Goal: Transaction & Acquisition: Purchase product/service

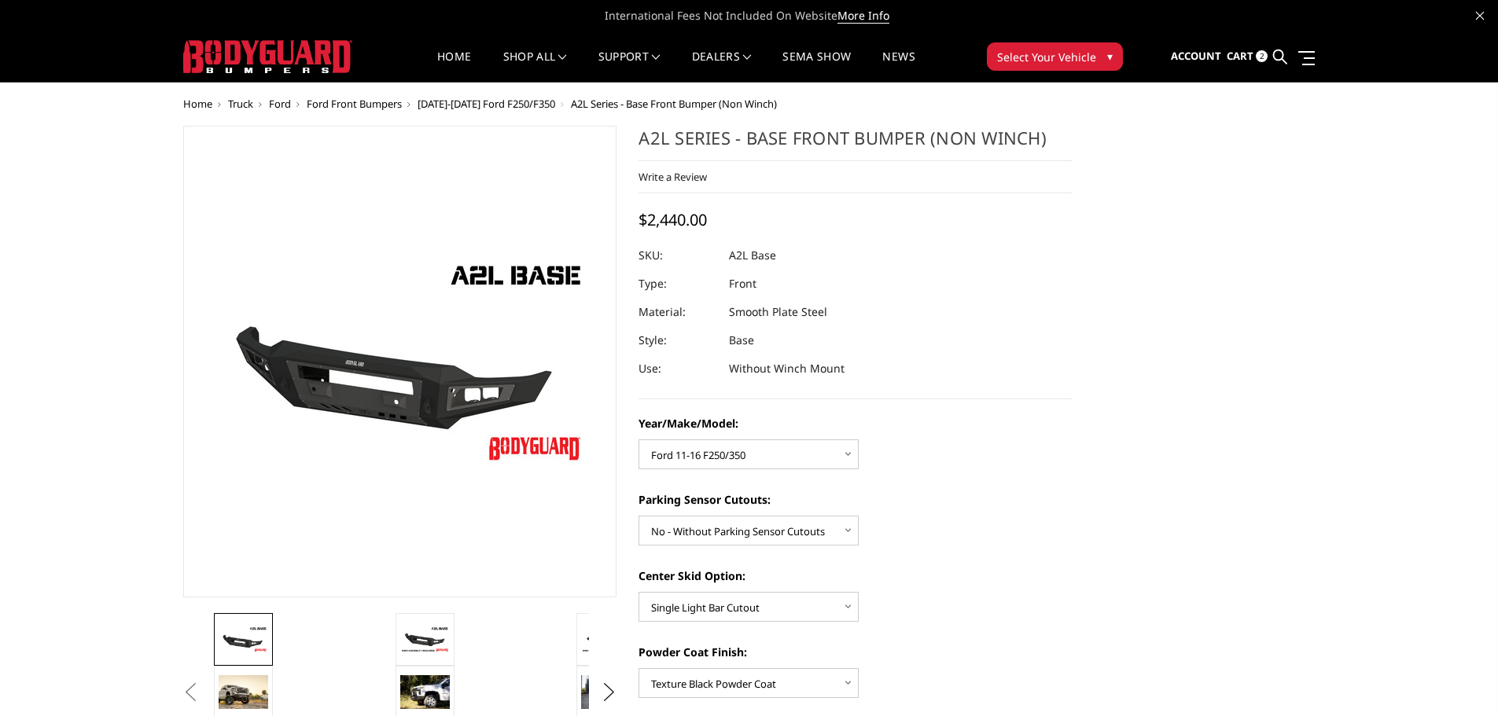
select select "4336"
select select "4329"
select select "4304"
select select "4286"
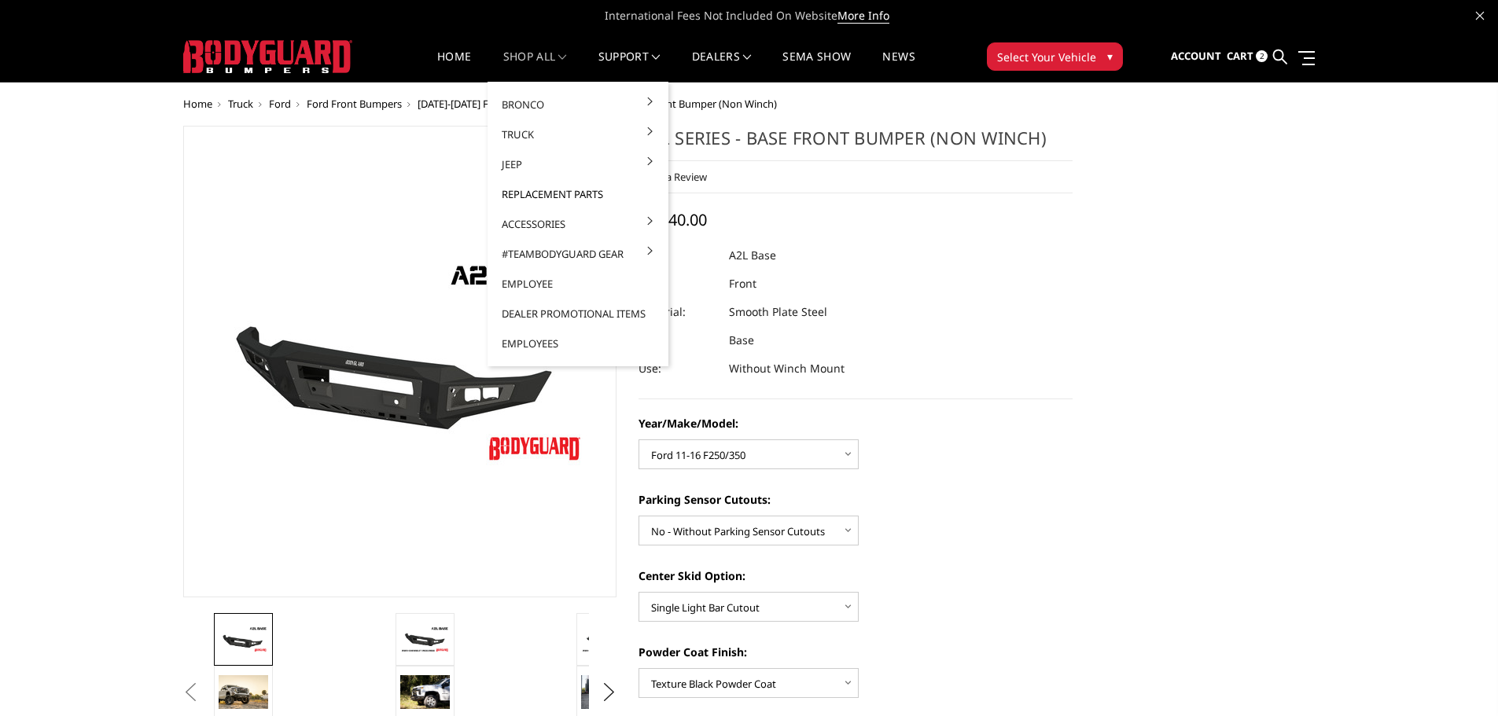
click at [530, 194] on link "Replacement Parts" at bounding box center [578, 194] width 168 height 30
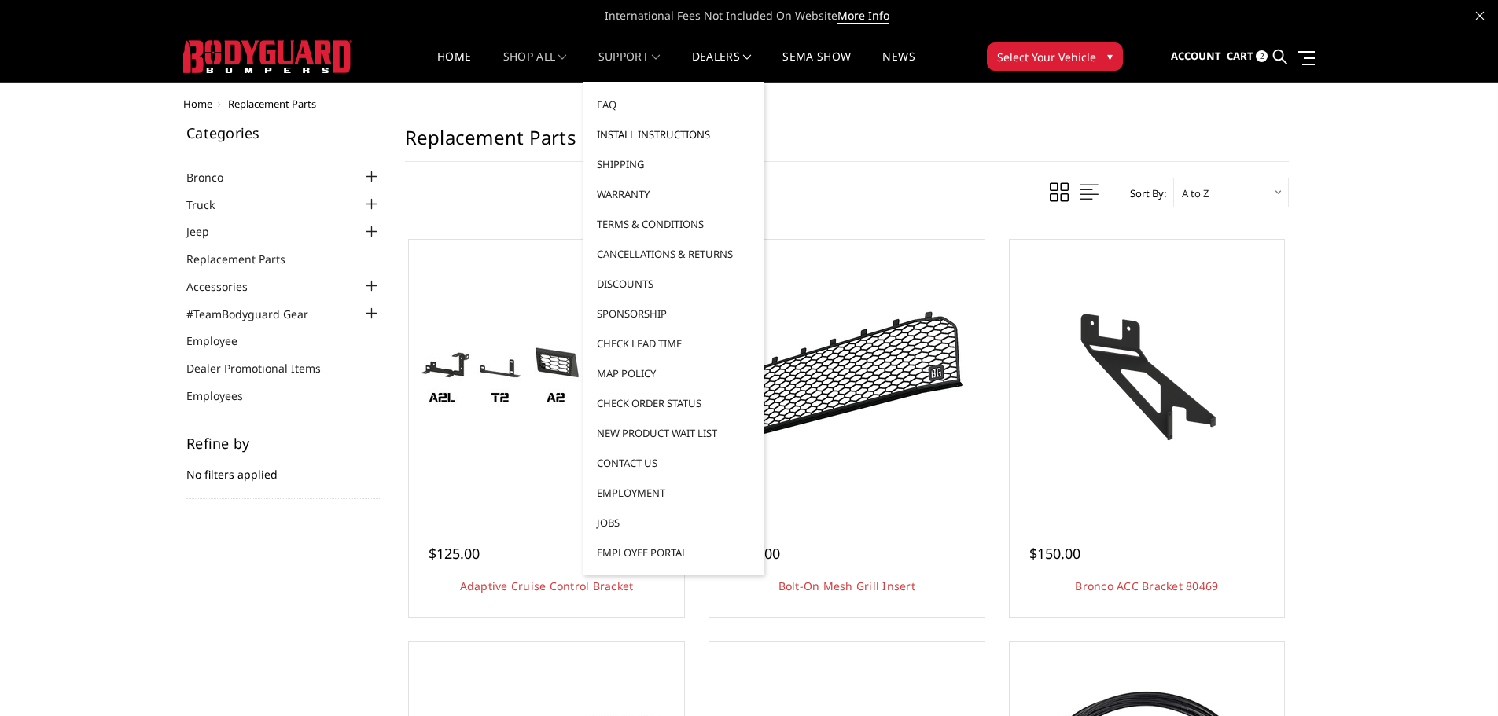
click at [631, 140] on link "Install Instructions" at bounding box center [673, 135] width 168 height 30
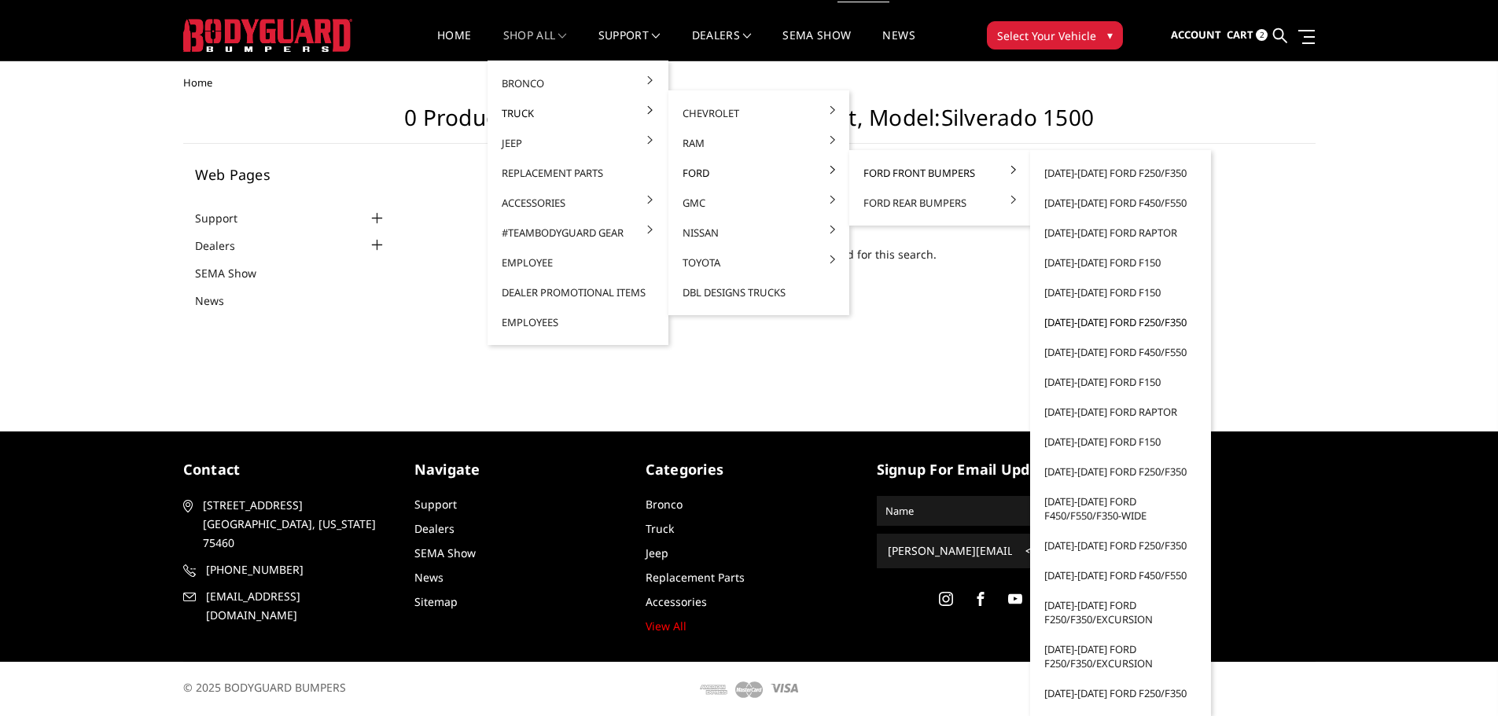
click at [1098, 322] on link "[DATE]-[DATE] Ford F250/F350" at bounding box center [1120, 322] width 168 height 30
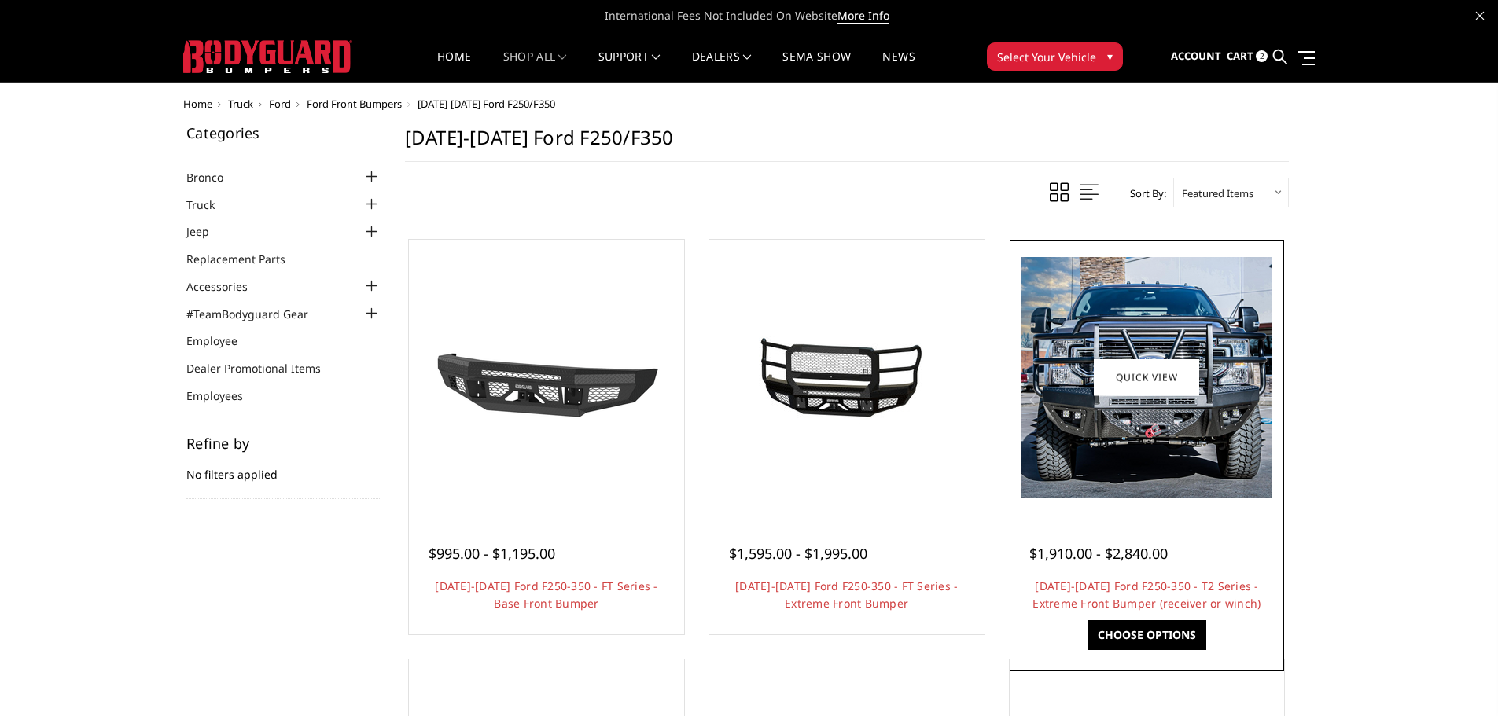
click at [1122, 466] on img at bounding box center [1147, 377] width 252 height 241
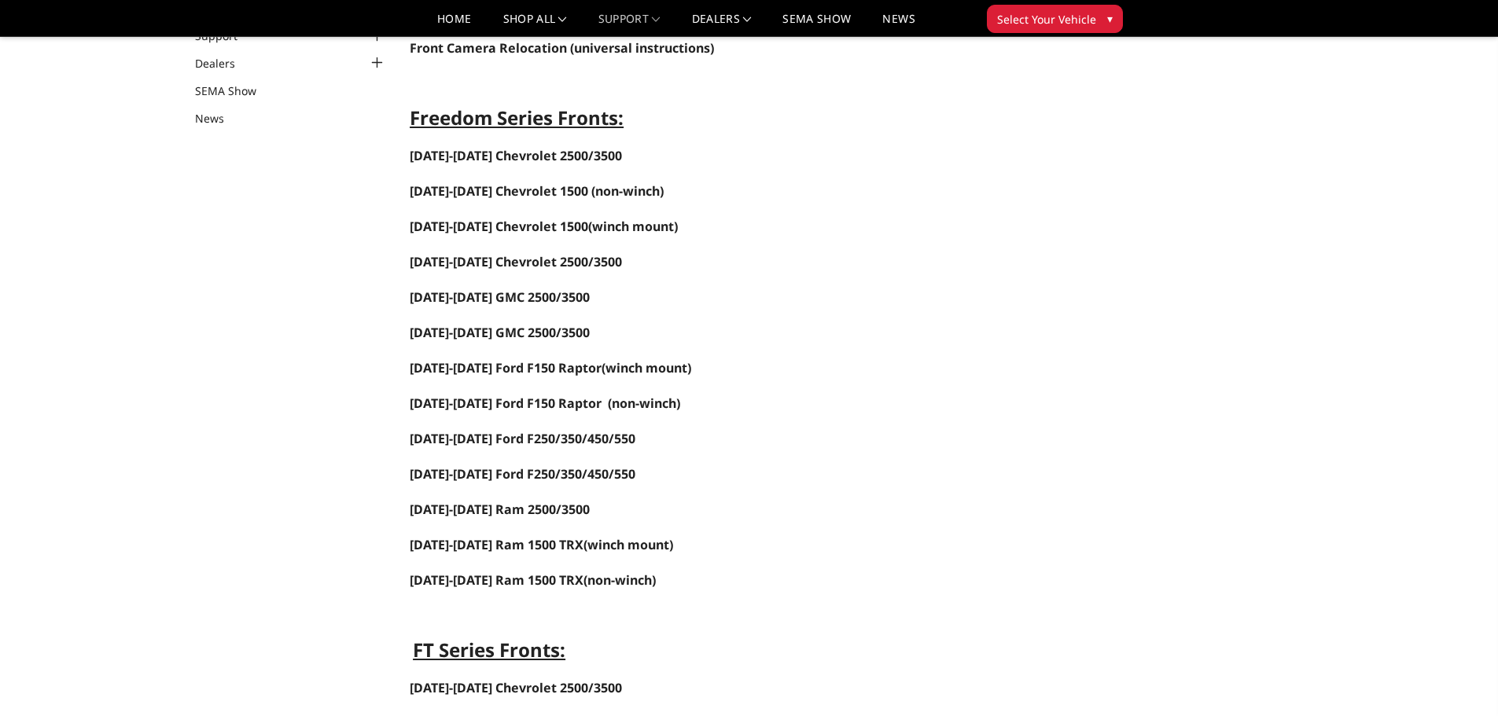
scroll to position [79, 0]
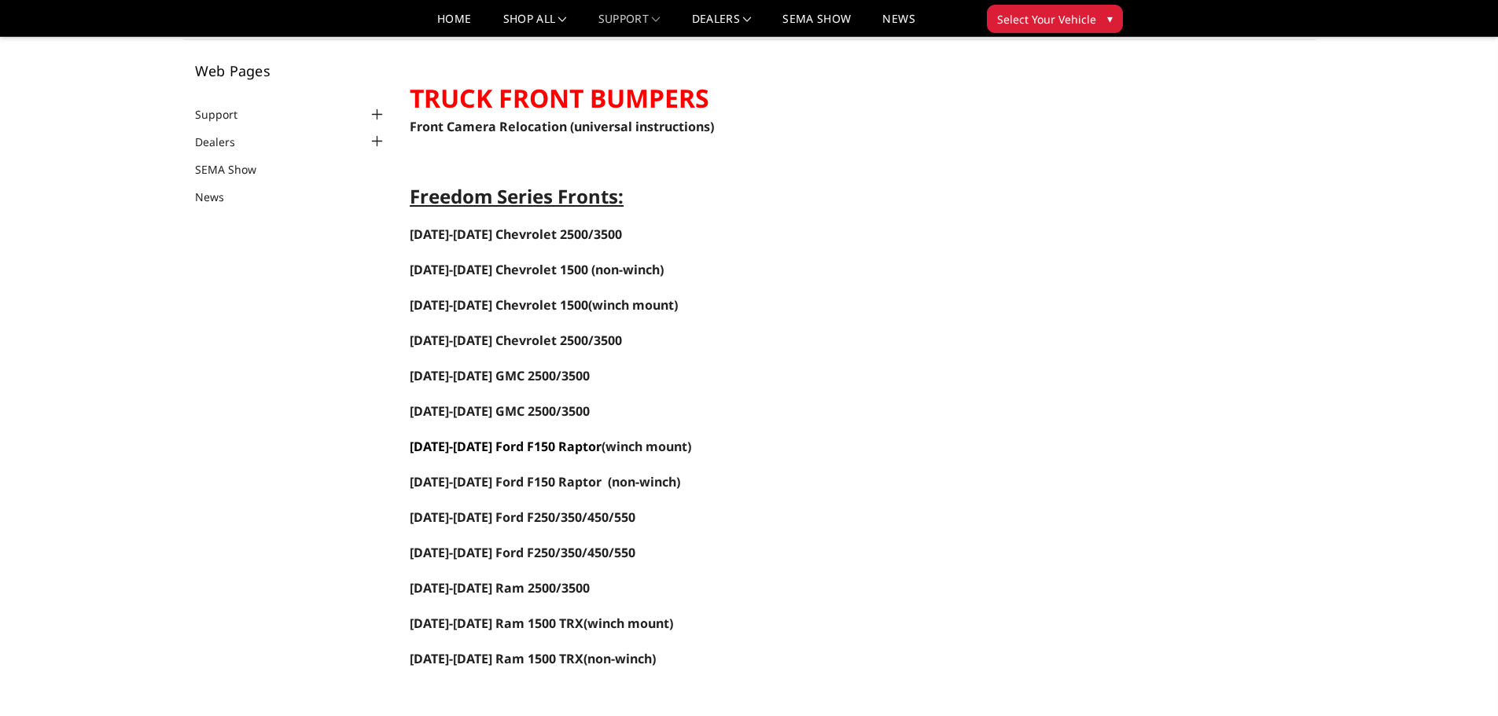
click at [495, 446] on link "2021-2025 Ford F150 Raptor" at bounding box center [506, 446] width 192 height 17
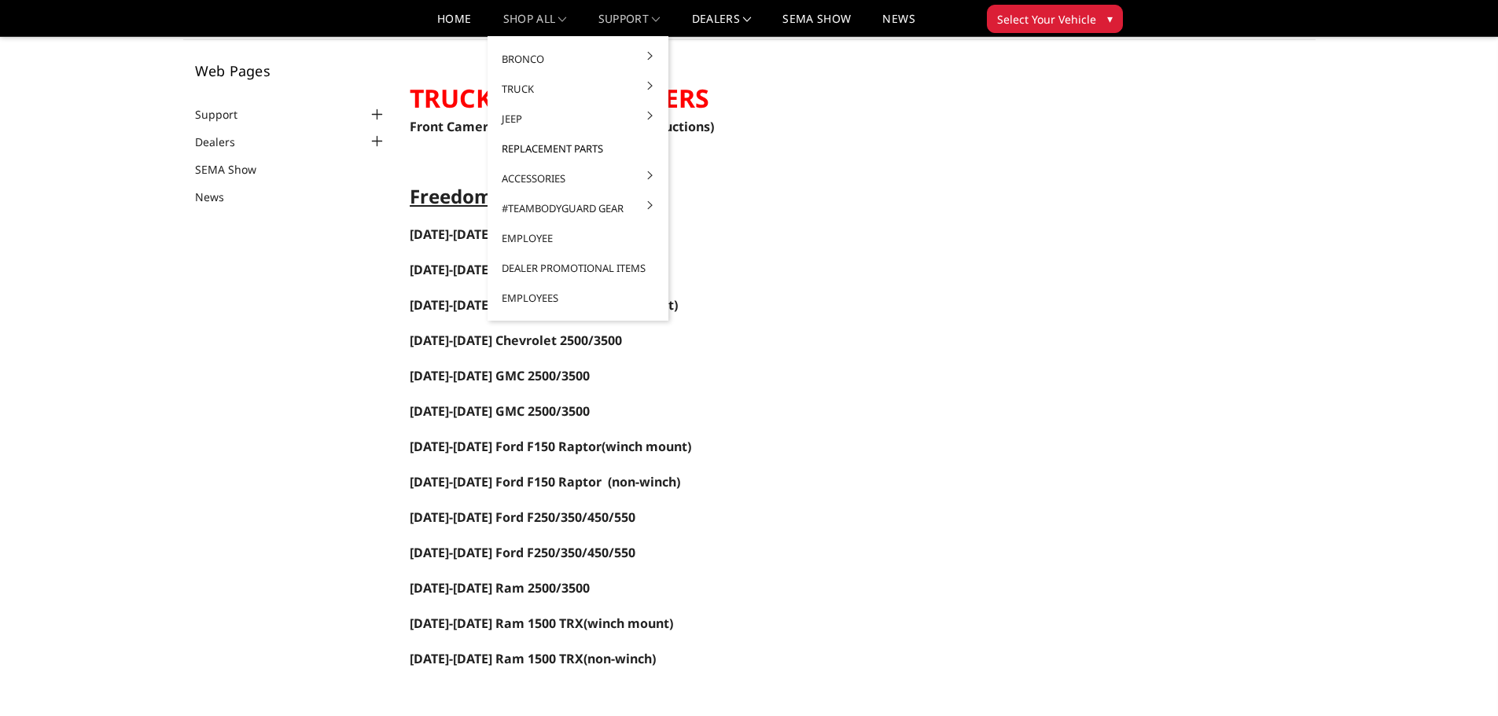
click at [580, 149] on link "Replacement Parts" at bounding box center [578, 149] width 168 height 30
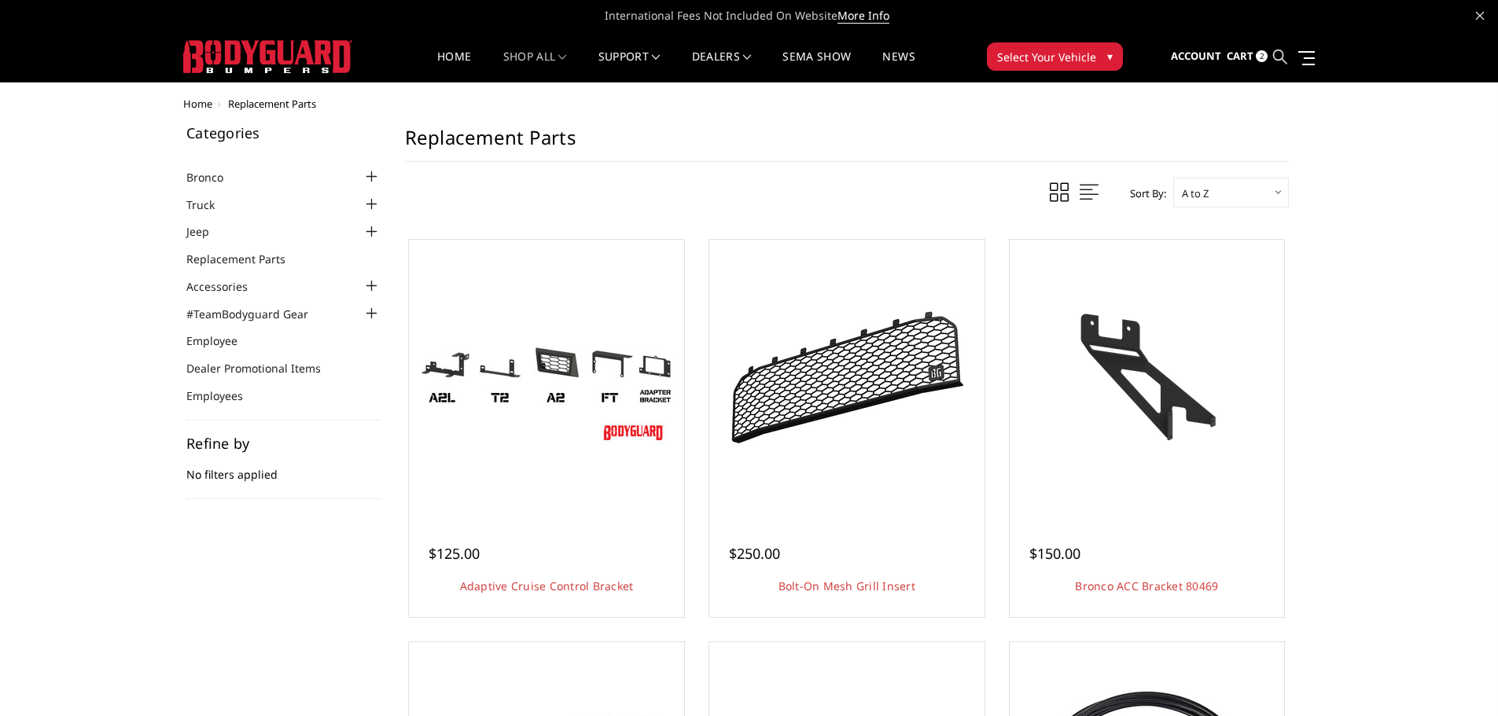
click at [1279, 52] on icon at bounding box center [1280, 57] width 14 height 14
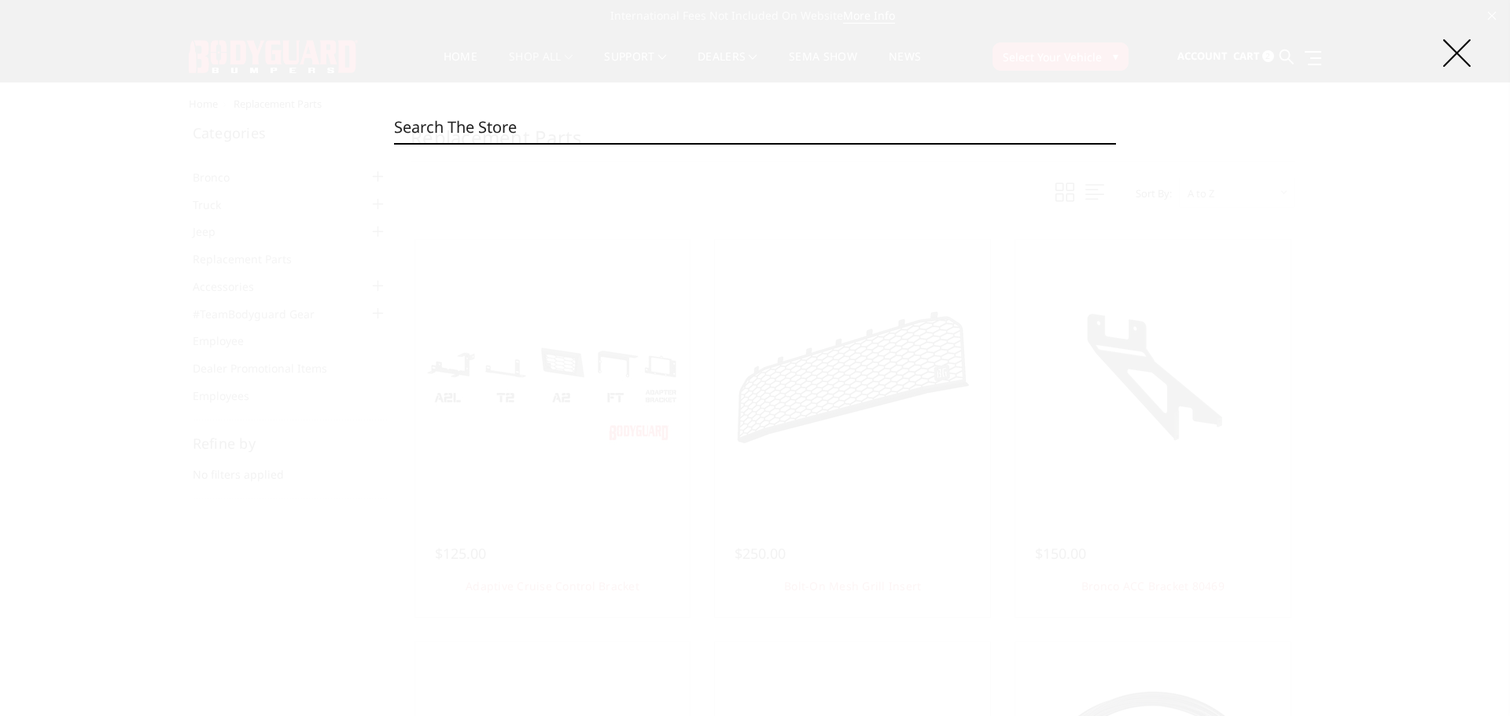
drag, startPoint x: 827, startPoint y: 130, endPoint x: 833, endPoint y: 122, distance: 9.6
click at [828, 123] on input "Search" at bounding box center [755, 127] width 722 height 31
type input "3"
click at [520, 134] on input "Search" at bounding box center [755, 127] width 722 height 31
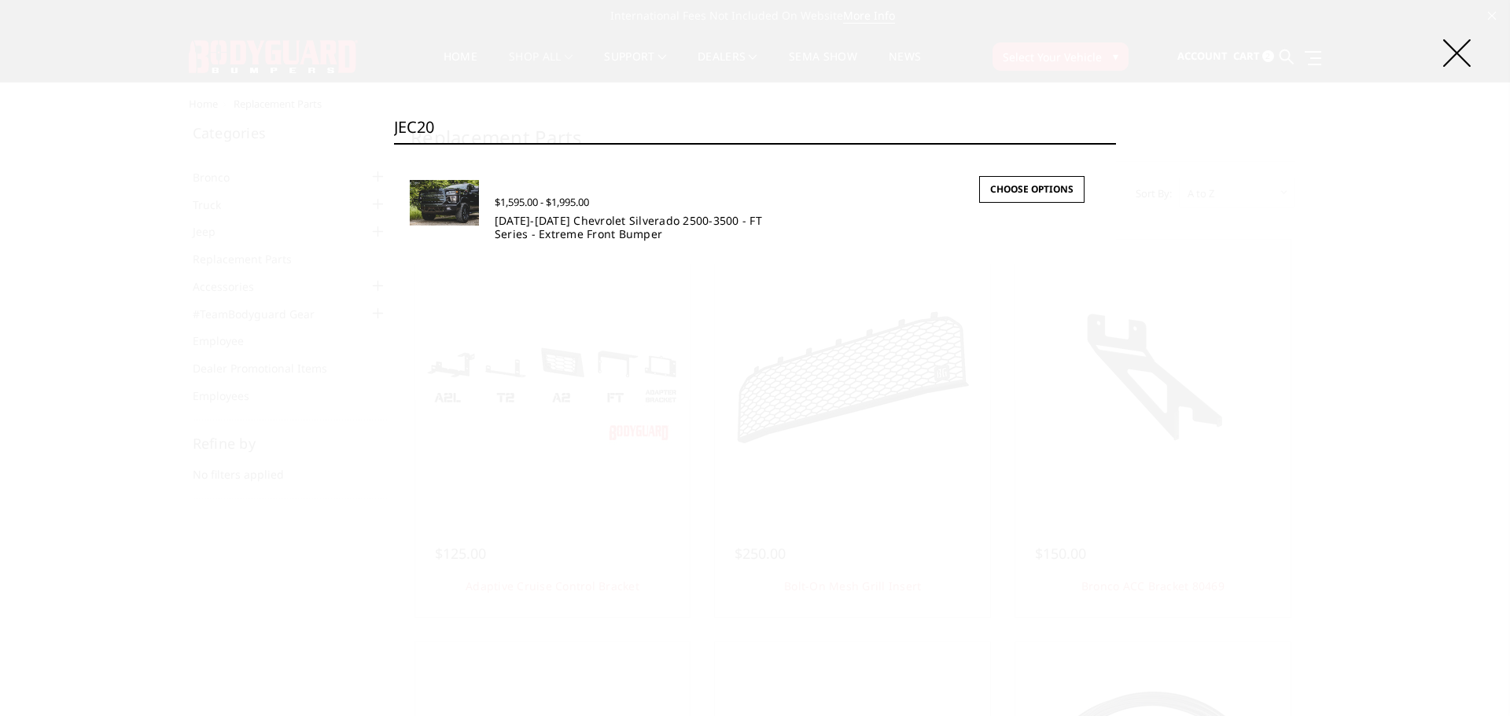
type input "JEC20"
click at [543, 221] on link "2020-2023 Chevrolet Silverado 2500-3500 - FT Series - Extreme Front Bumper" at bounding box center [628, 227] width 267 height 28
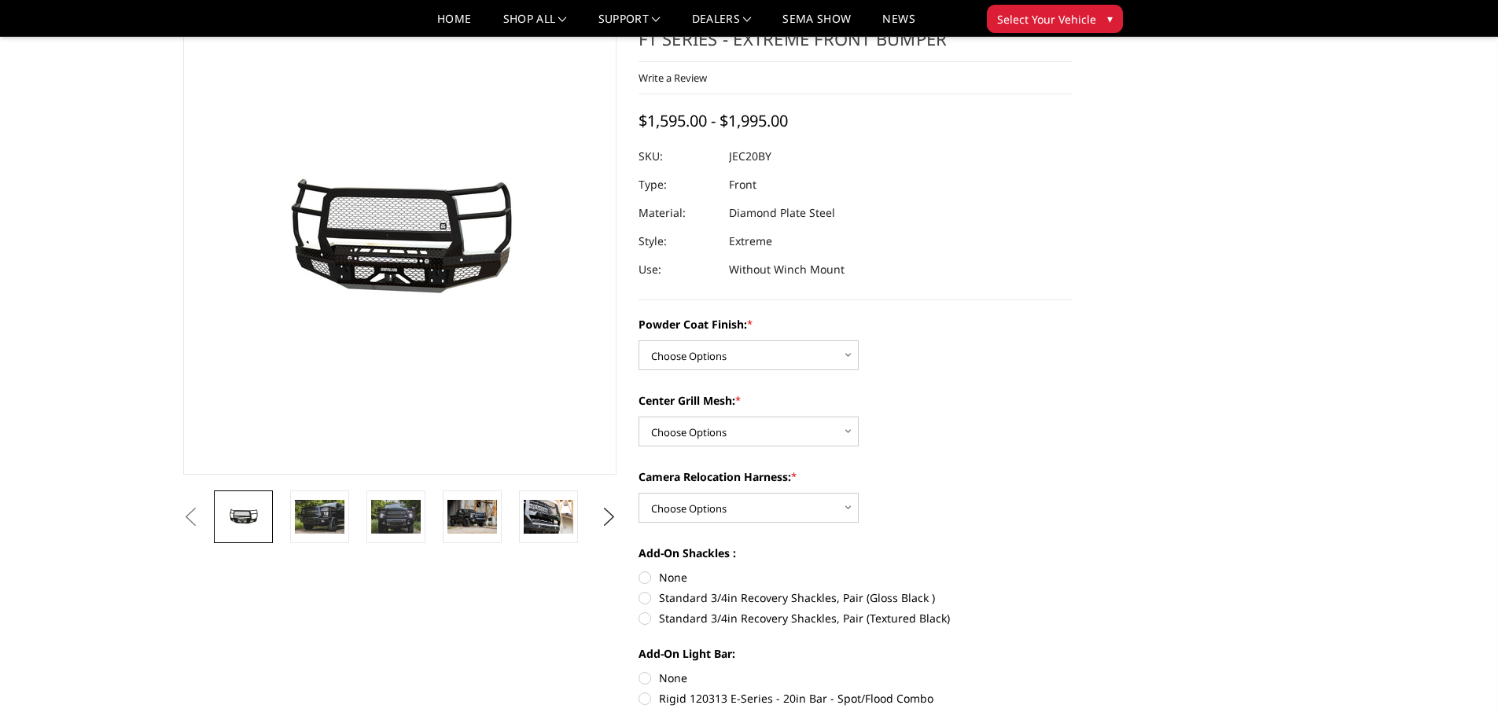
scroll to position [79, 0]
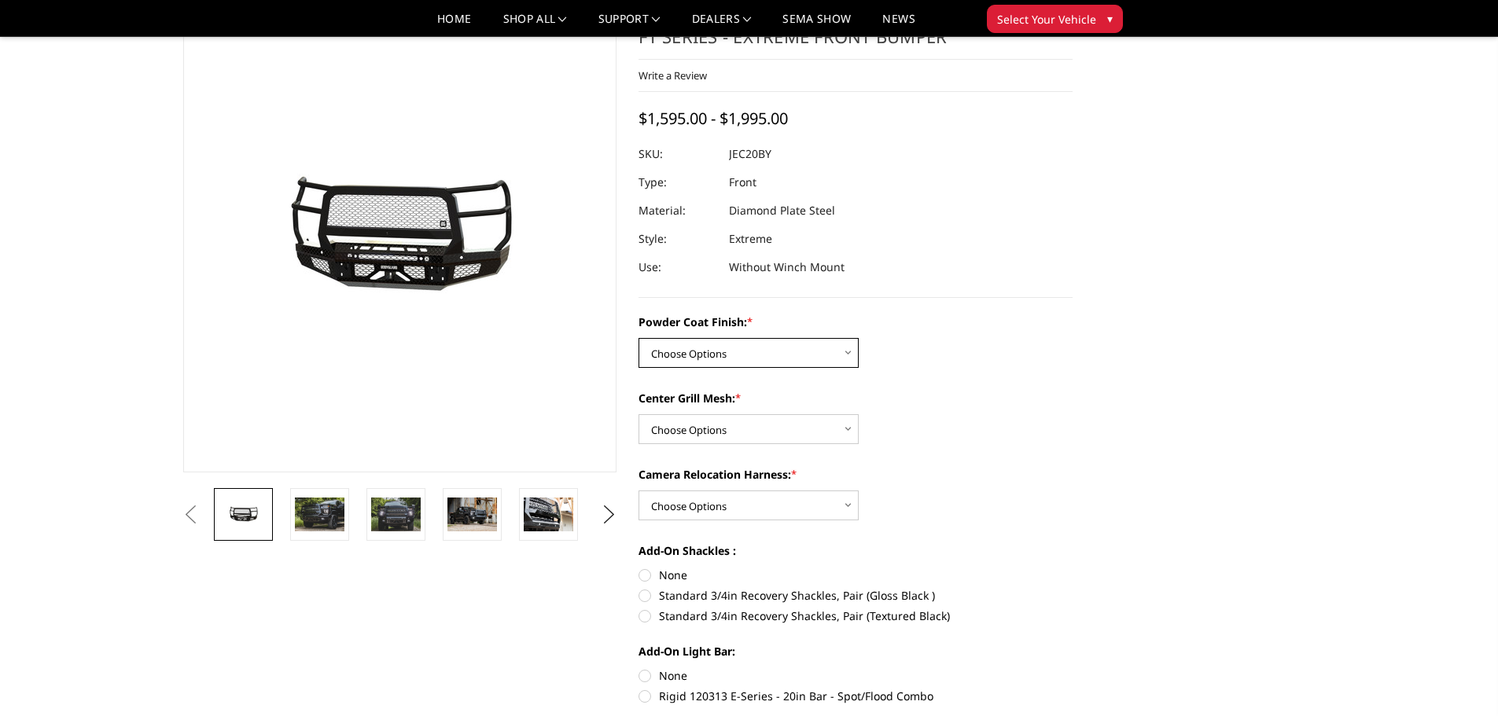
click at [783, 360] on select "Choose Options Bare Metal Gloss Black Powder Coat Textured Black Powder Coat" at bounding box center [749, 353] width 220 height 30
select select "3243"
click at [639, 338] on select "Choose Options Bare Metal Gloss Black Powder Coat Textured Black Powder Coat" at bounding box center [749, 353] width 220 height 30
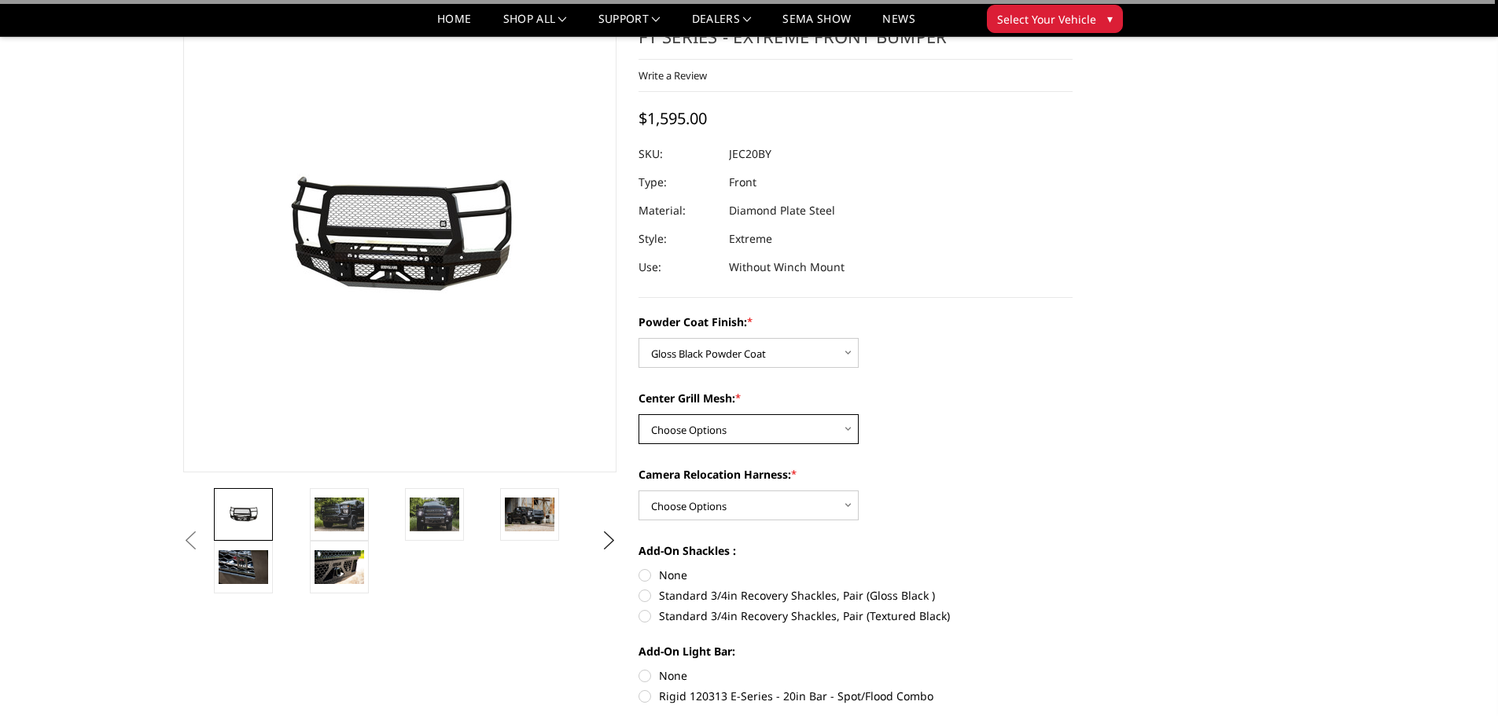
click at [785, 428] on select "Choose Options WITH Expanded Metal in Center Grill WITHOUT Expanded Metal in Ce…" at bounding box center [749, 429] width 220 height 30
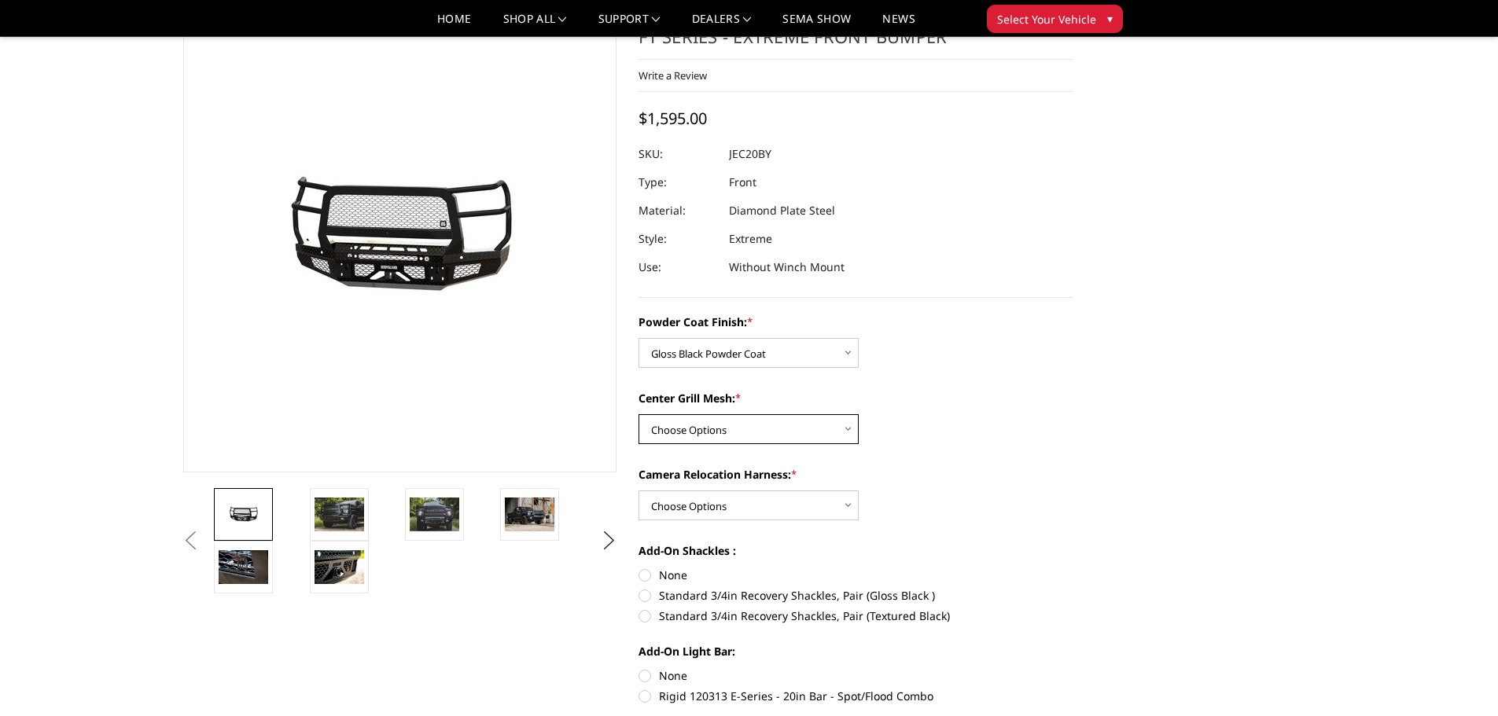
select select "3245"
click at [639, 414] on select "Choose Options WITH Expanded Metal in Center Grill WITHOUT Expanded Metal in Ce…" at bounding box center [749, 429] width 220 height 30
click at [804, 503] on select "Choose Options WITH Camera Relocation Harness WITHOUT Camera Relocation Harness" at bounding box center [749, 506] width 220 height 30
select select "3248"
click at [639, 491] on select "Choose Options WITH Camera Relocation Harness WITHOUT Camera Relocation Harness" at bounding box center [749, 506] width 220 height 30
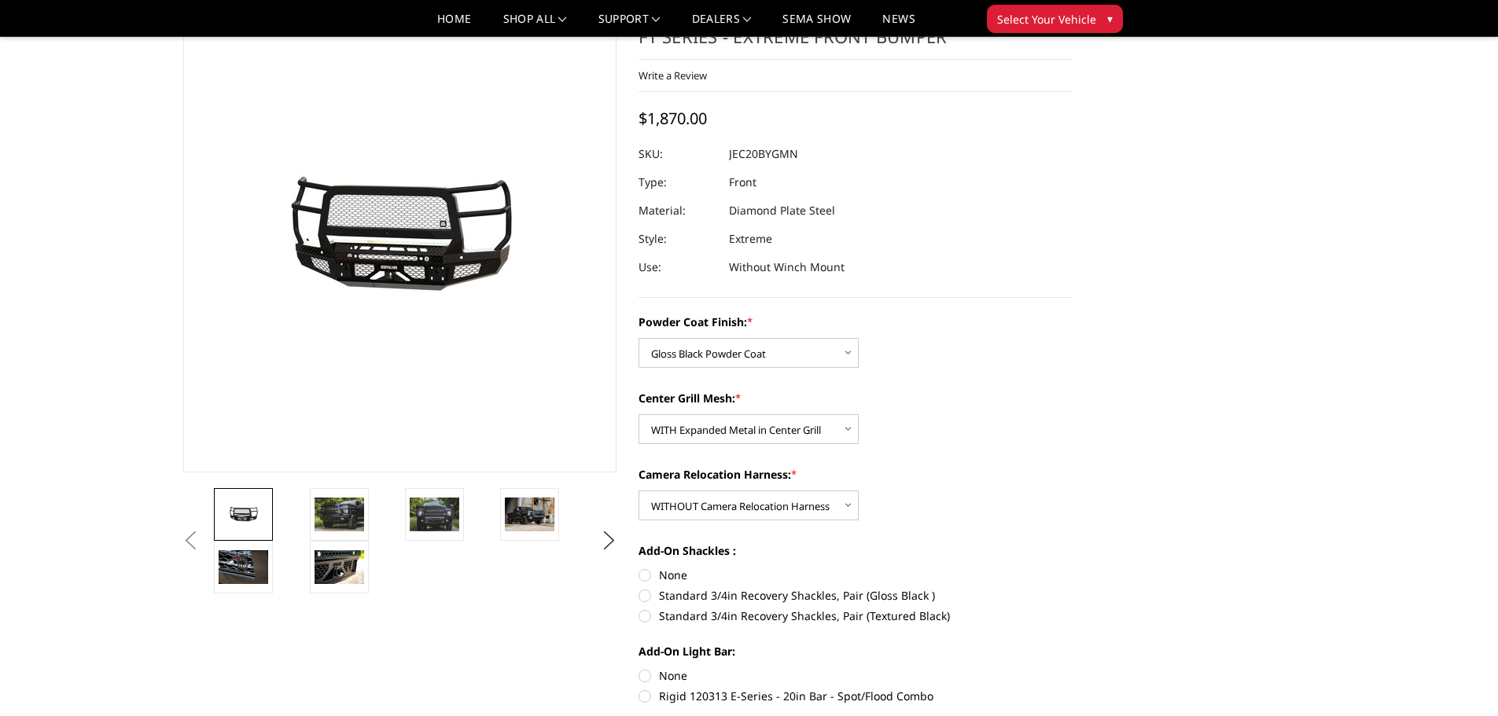
click at [646, 574] on label "None" at bounding box center [856, 575] width 434 height 17
click at [639, 568] on input "None" at bounding box center [639, 567] width 1 height 1
radio input "true"
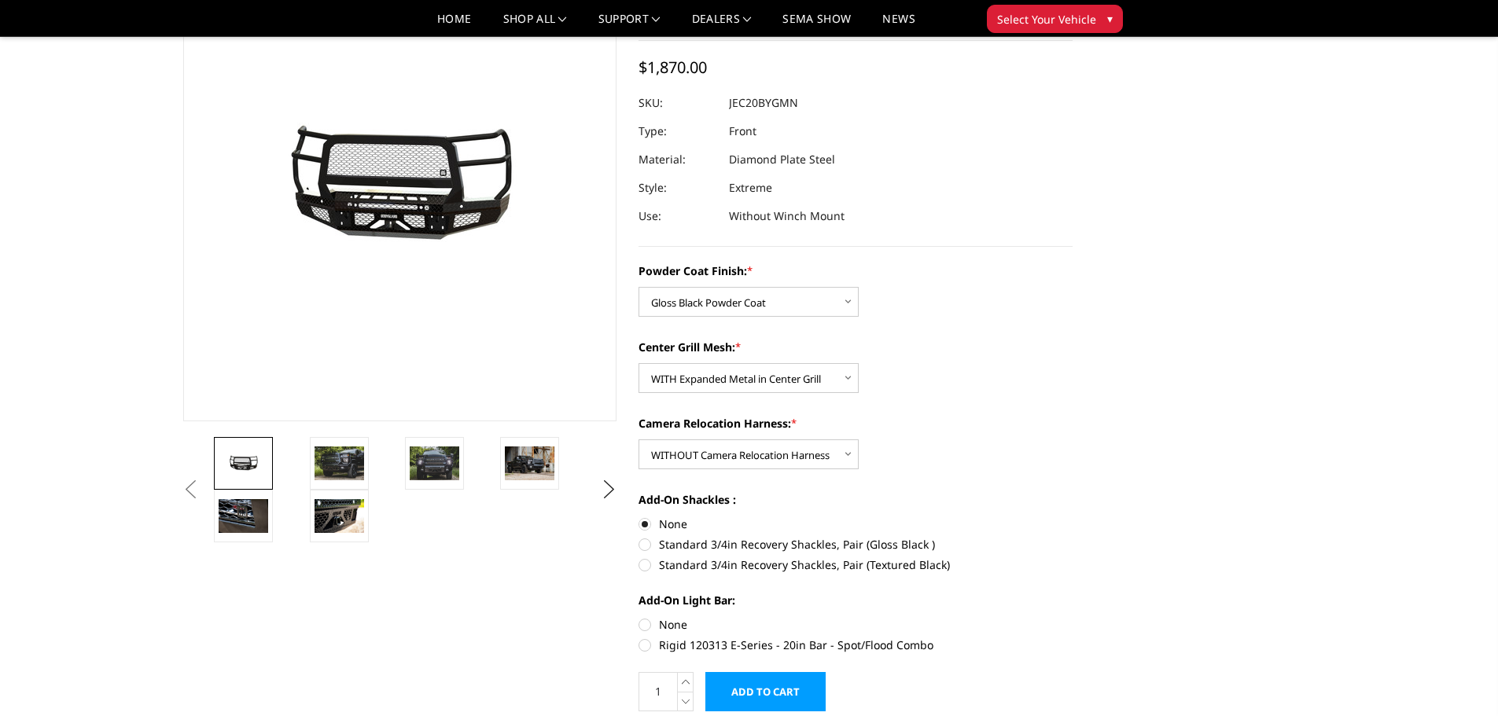
scroll to position [157, 0]
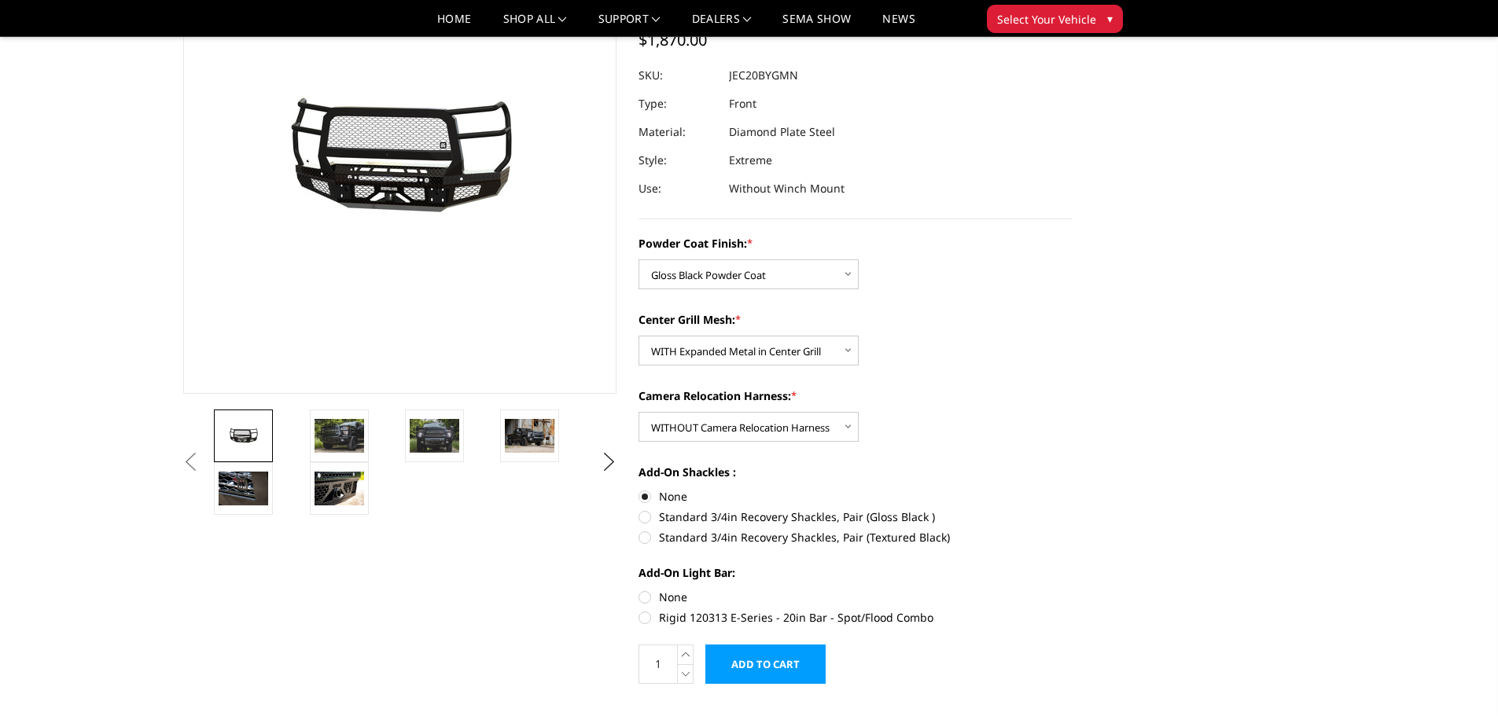
click at [640, 516] on label "Standard 3/4in Recovery Shackles, Pair (Gloss Black )" at bounding box center [856, 517] width 434 height 17
click at [1073, 489] on input "Standard 3/4in Recovery Shackles, Pair (Gloss Black )" at bounding box center [1073, 488] width 1 height 1
radio input "true"
click at [646, 597] on label "None" at bounding box center [856, 597] width 434 height 17
click at [639, 590] on input "None" at bounding box center [639, 589] width 1 height 1
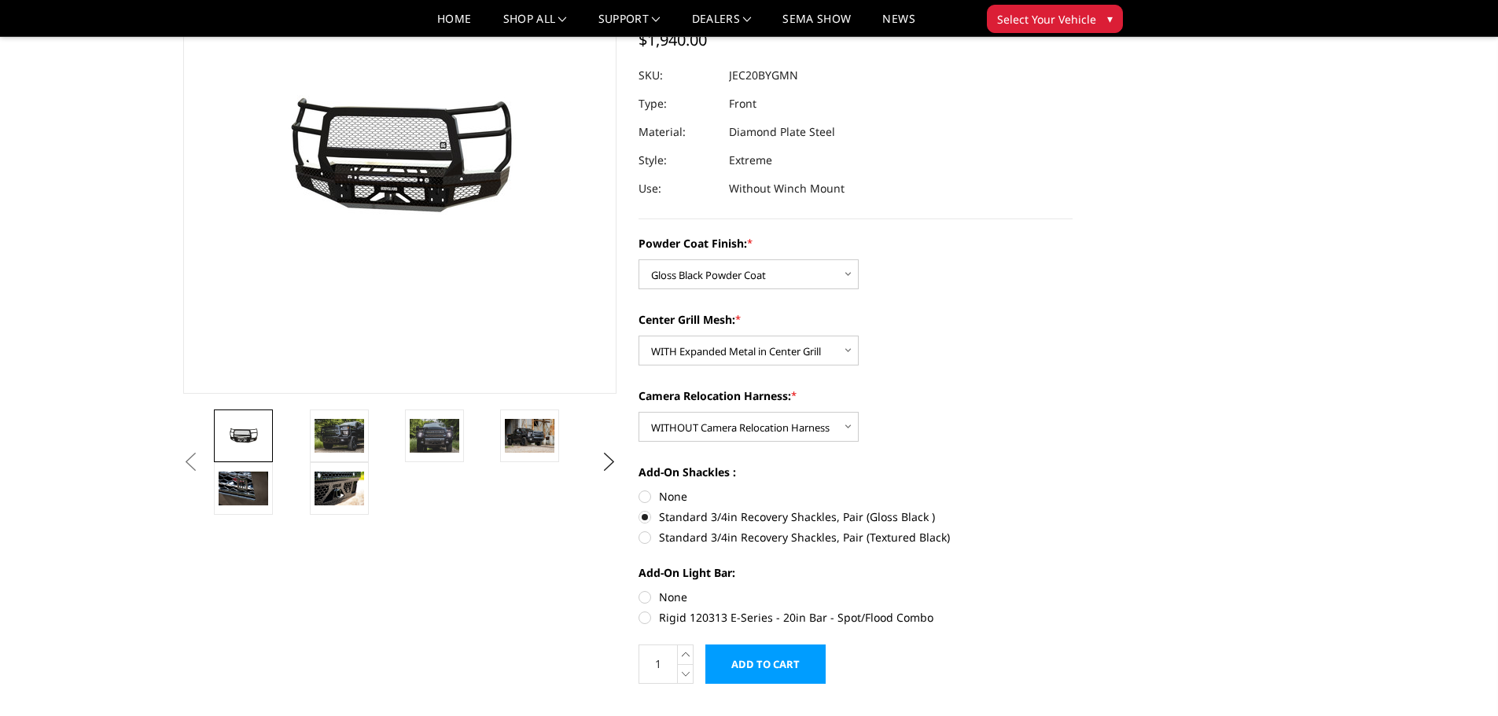
radio input "true"
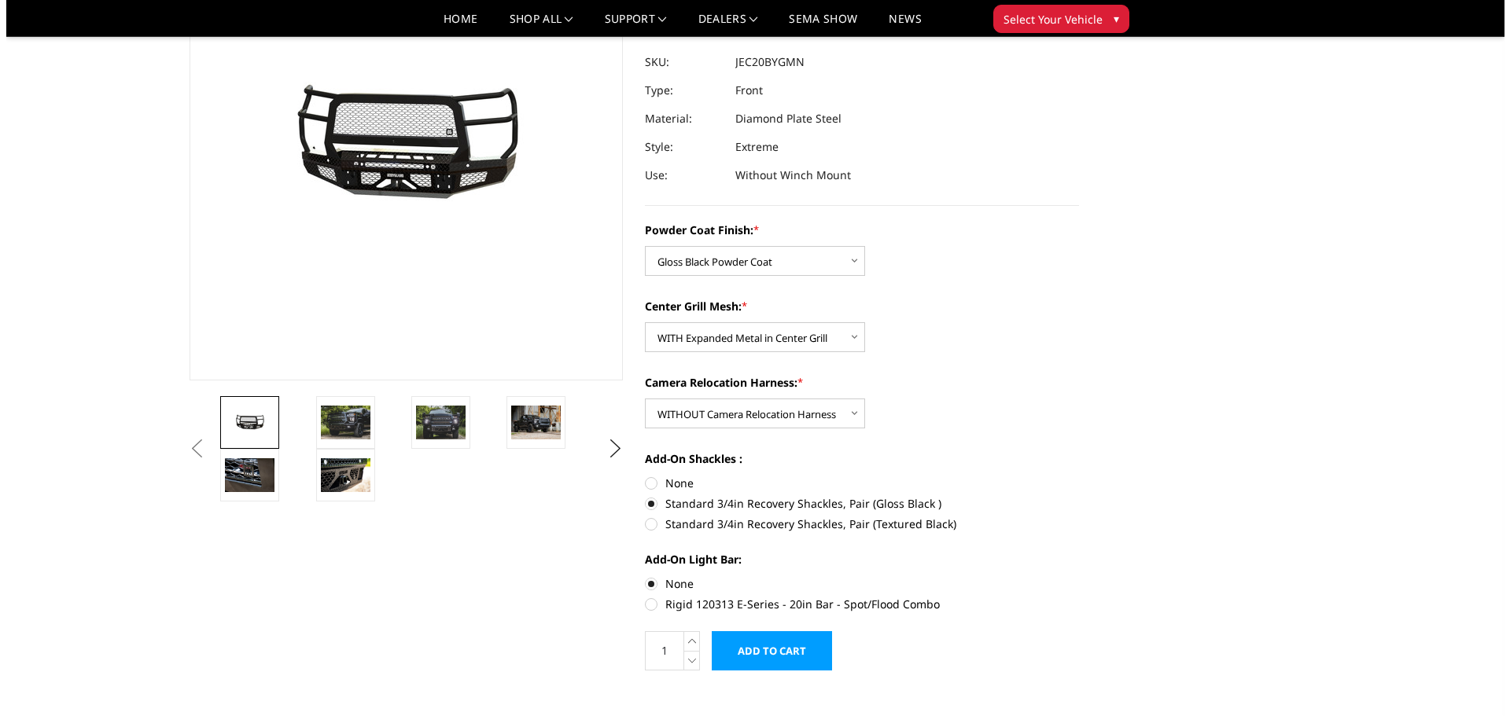
scroll to position [393, 0]
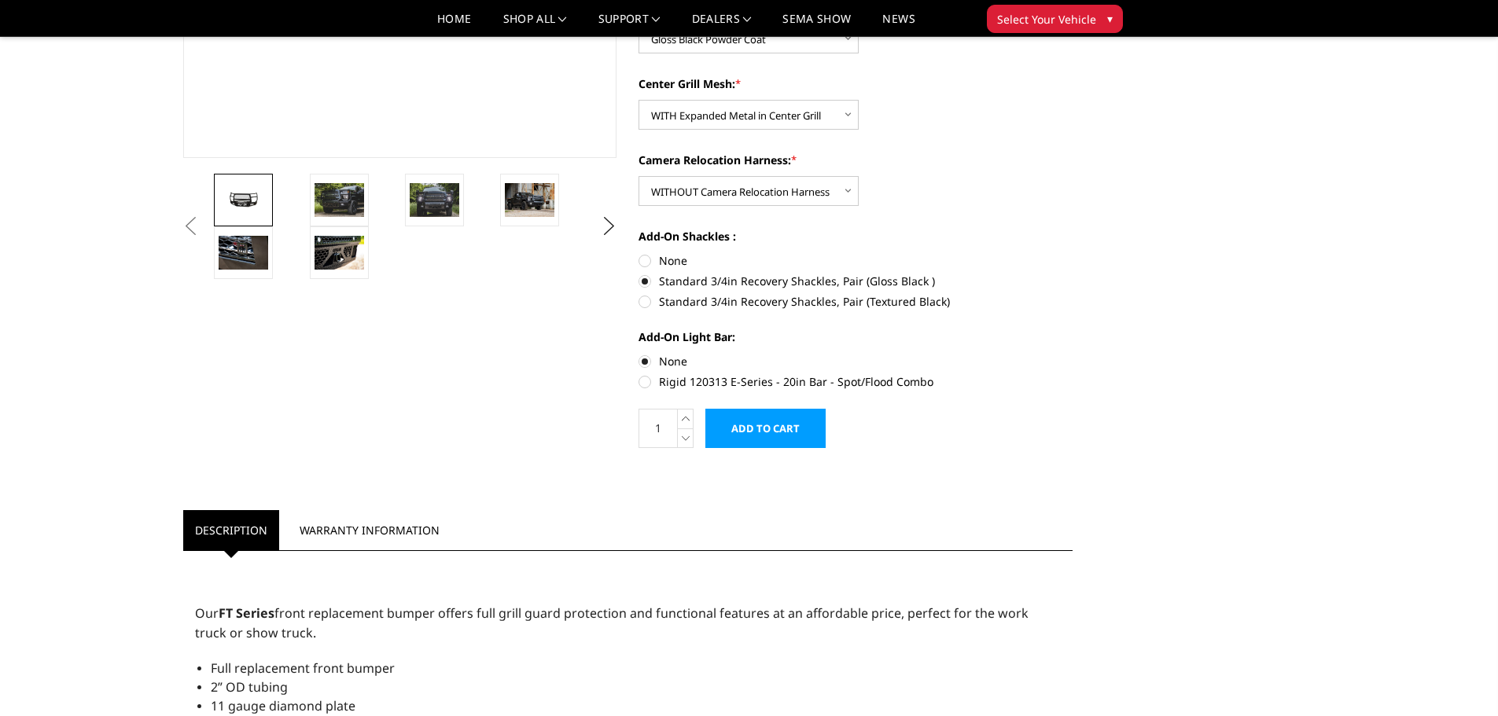
click at [764, 435] on input "Add to Cart" at bounding box center [765, 428] width 120 height 39
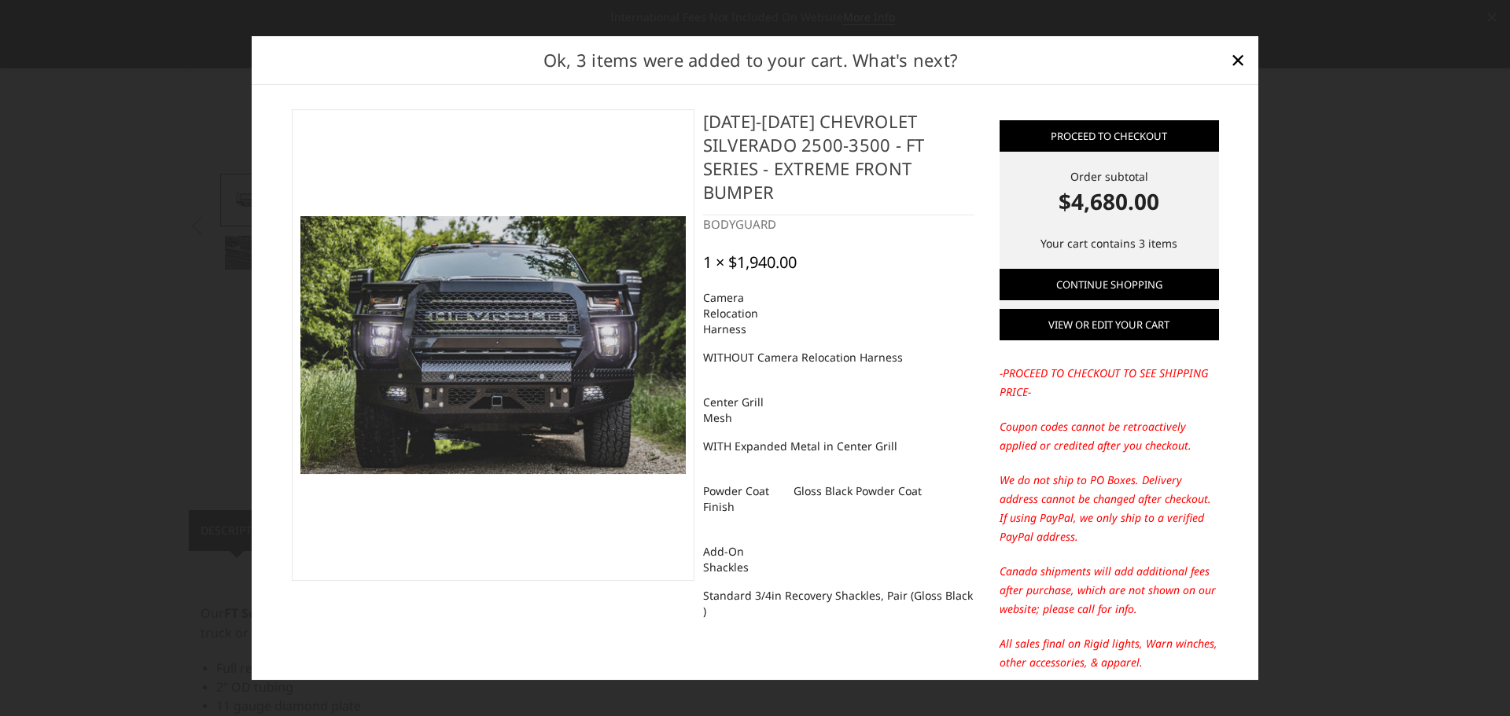
click at [1110, 326] on link "View or edit your cart" at bounding box center [1109, 324] width 219 height 31
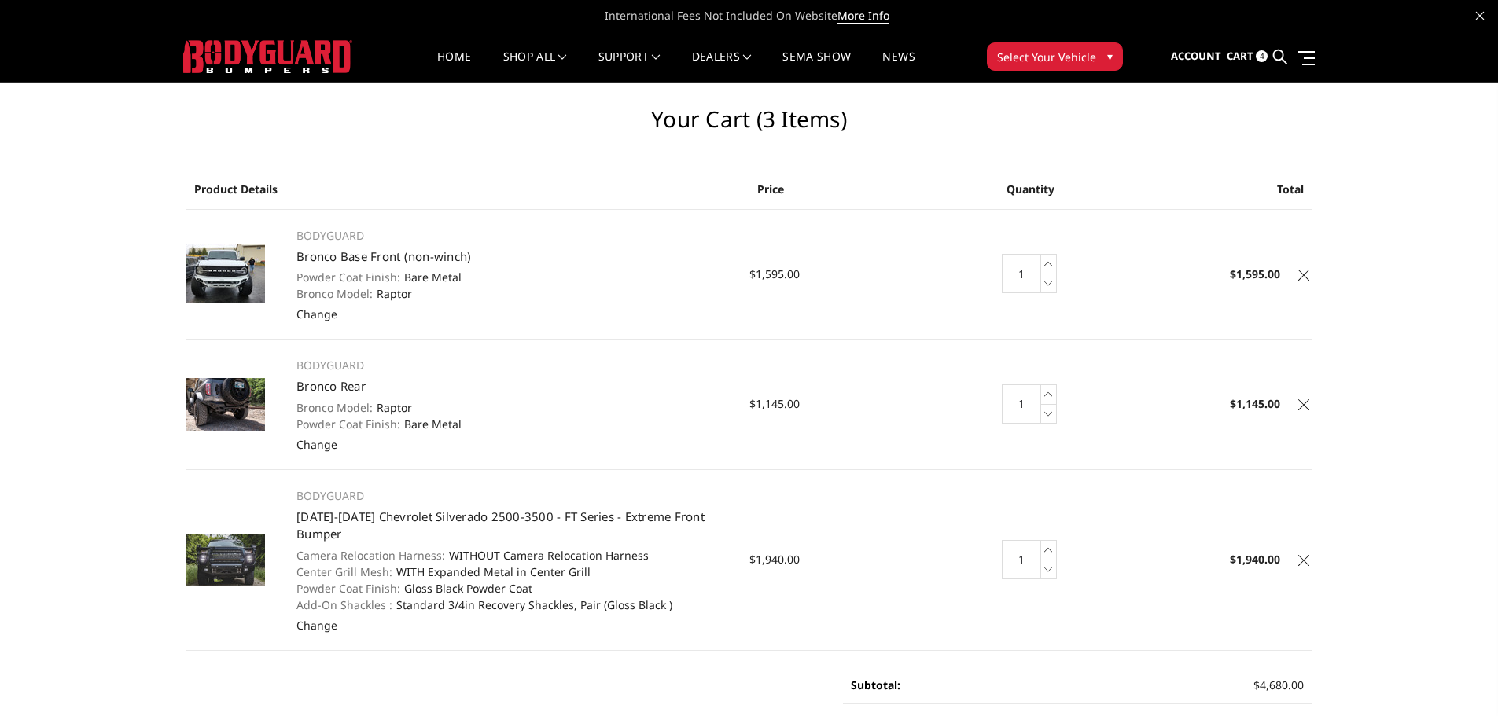
click at [1301, 277] on icon at bounding box center [1303, 275] width 11 height 11
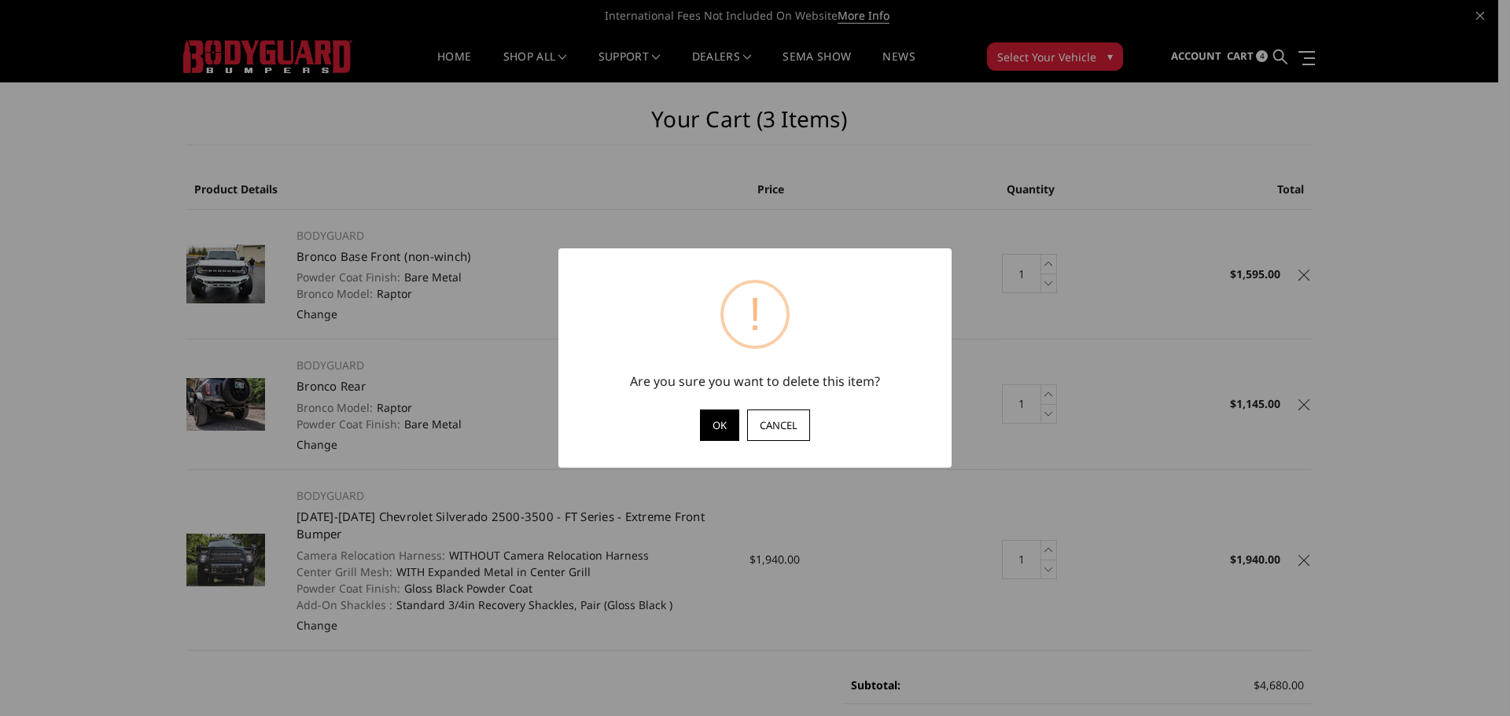
click at [715, 429] on button "OK" at bounding box center [719, 425] width 39 height 31
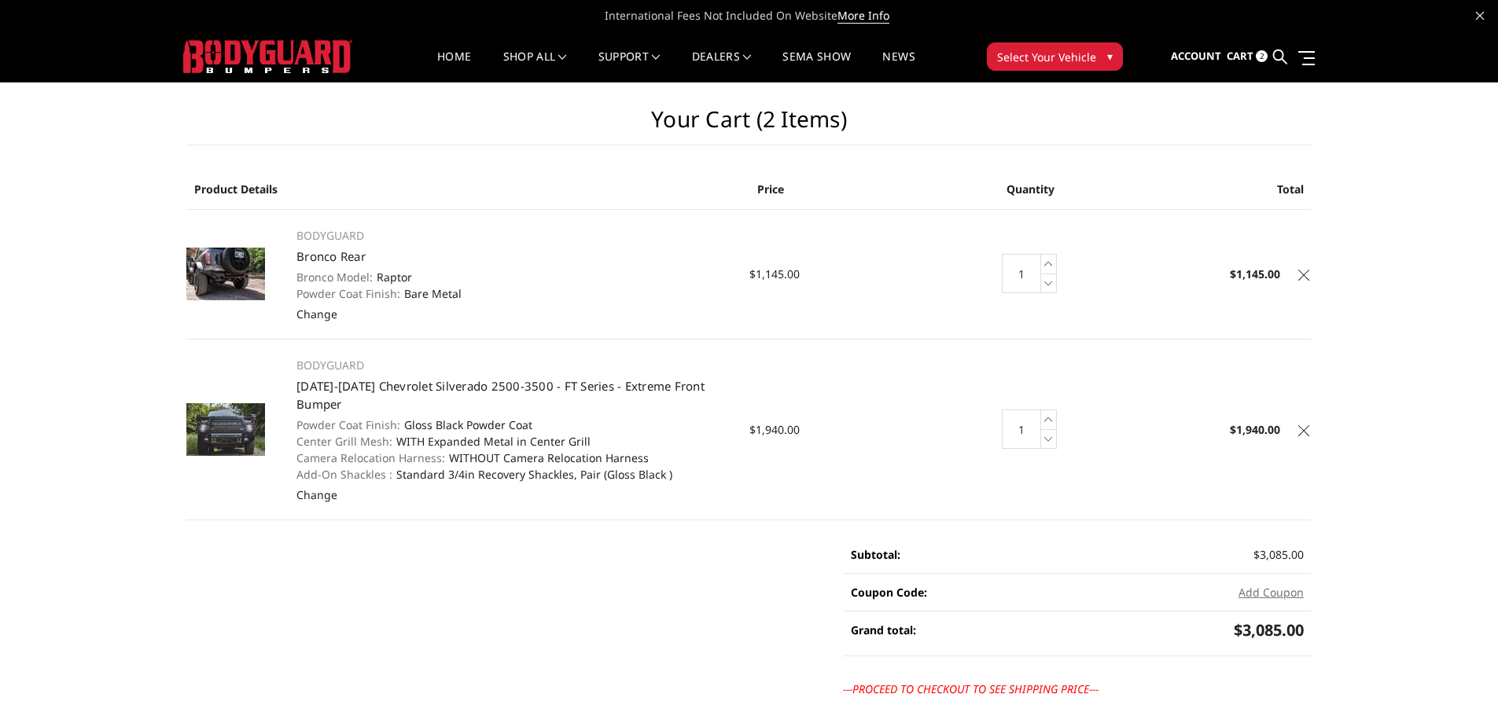
click at [1301, 274] on icon at bounding box center [1303, 275] width 11 height 11
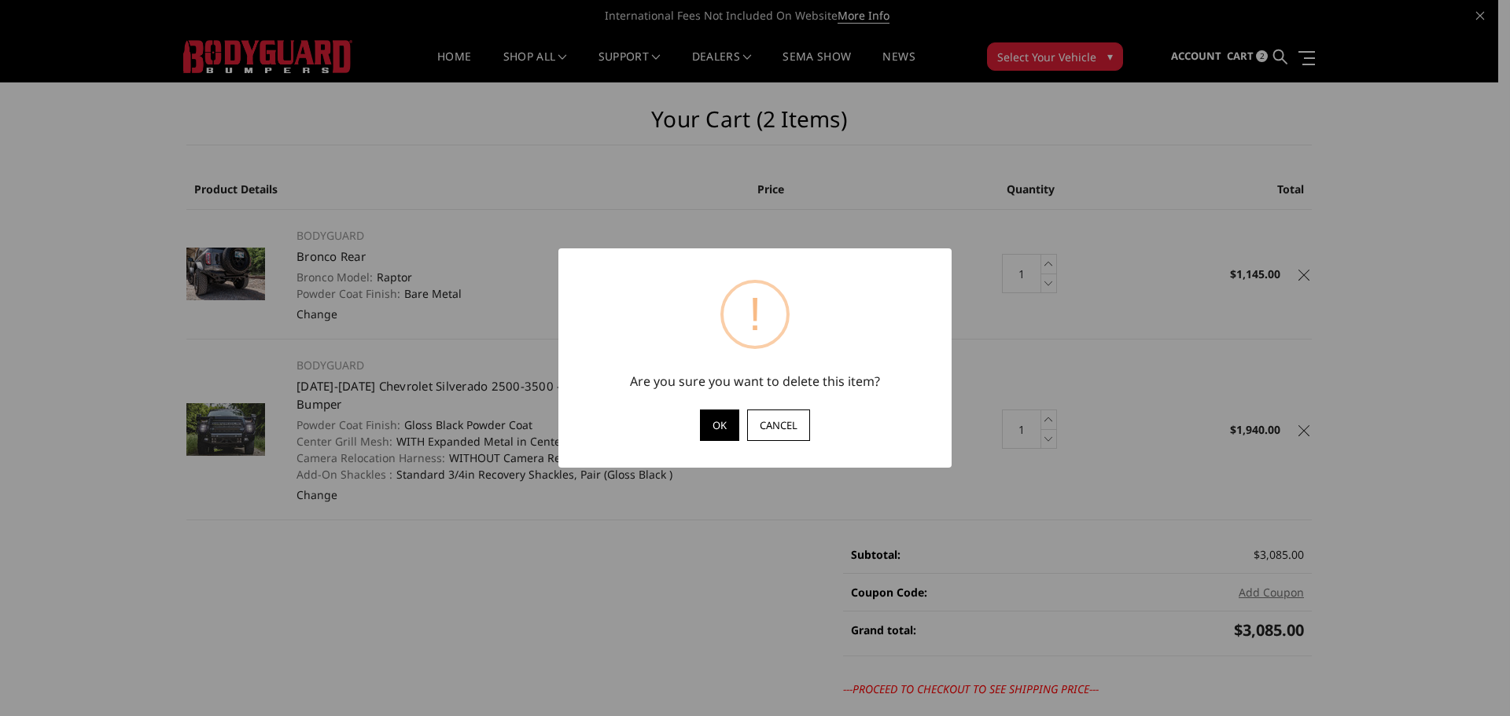
click at [703, 432] on button "OK" at bounding box center [719, 425] width 39 height 31
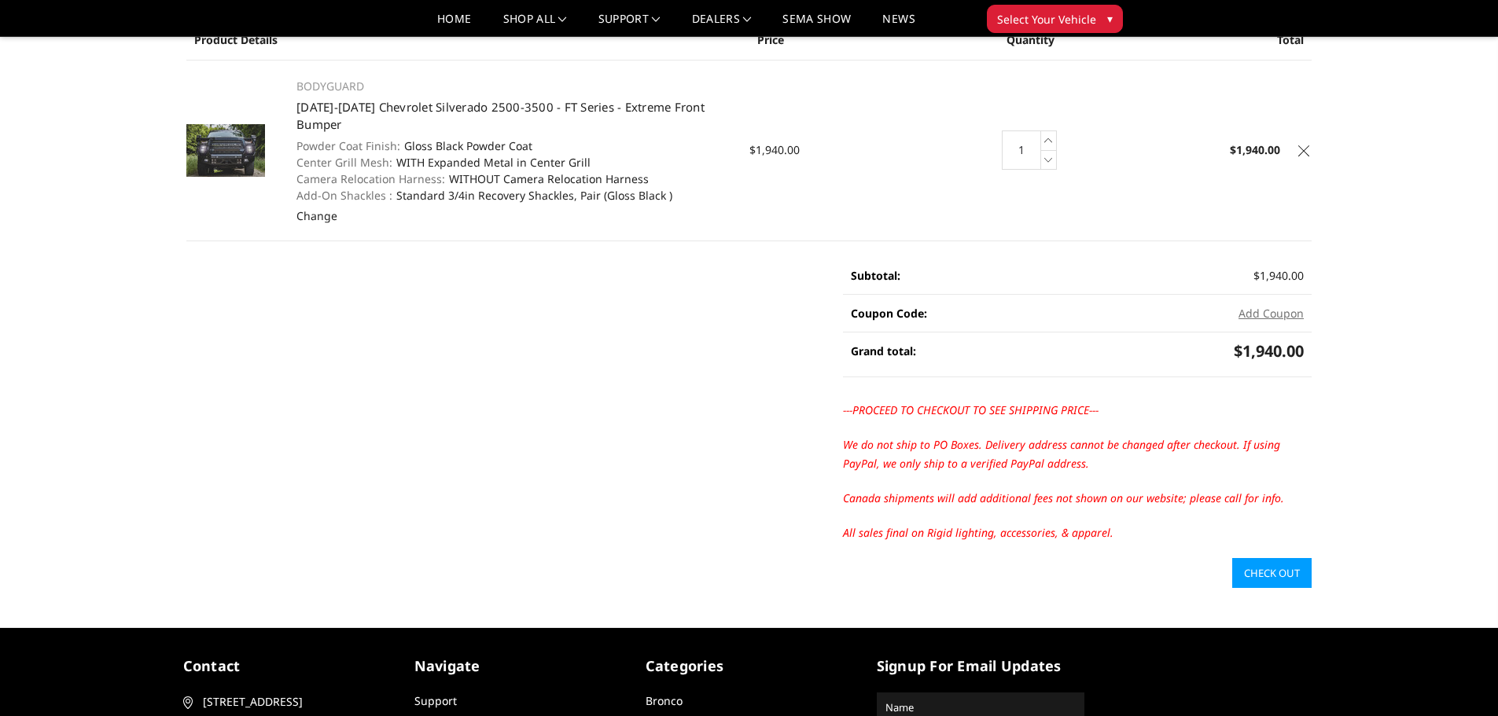
scroll to position [157, 0]
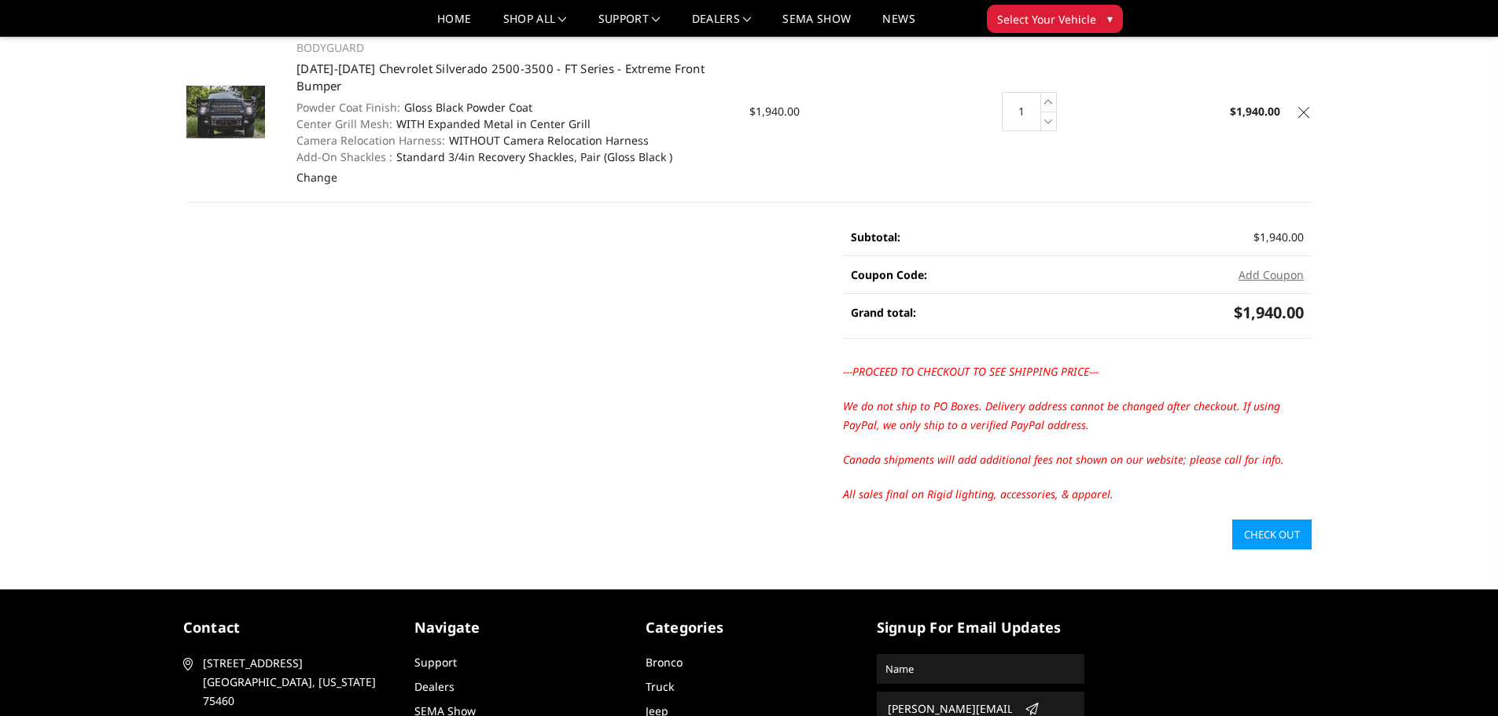
click at [1273, 531] on link "Check out" at bounding box center [1271, 535] width 79 height 30
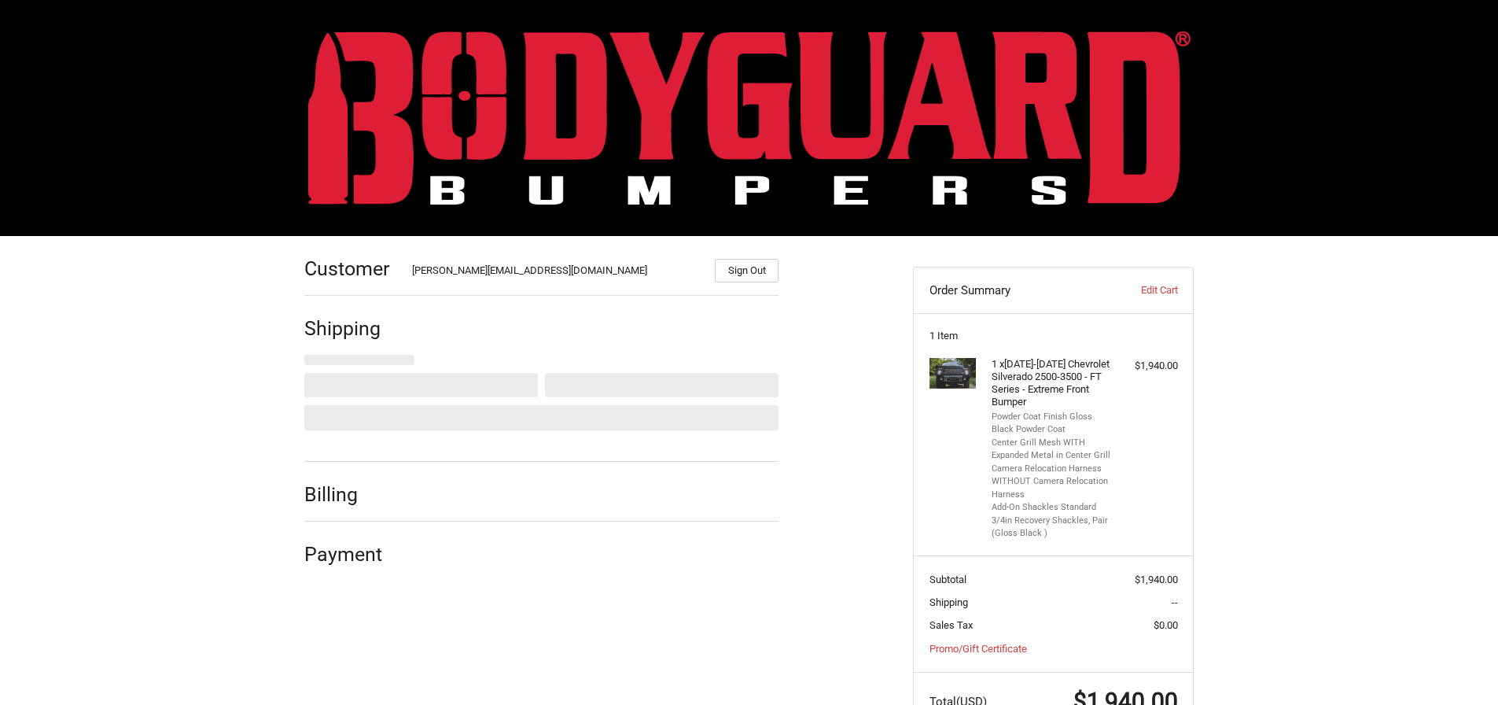
select select "US"
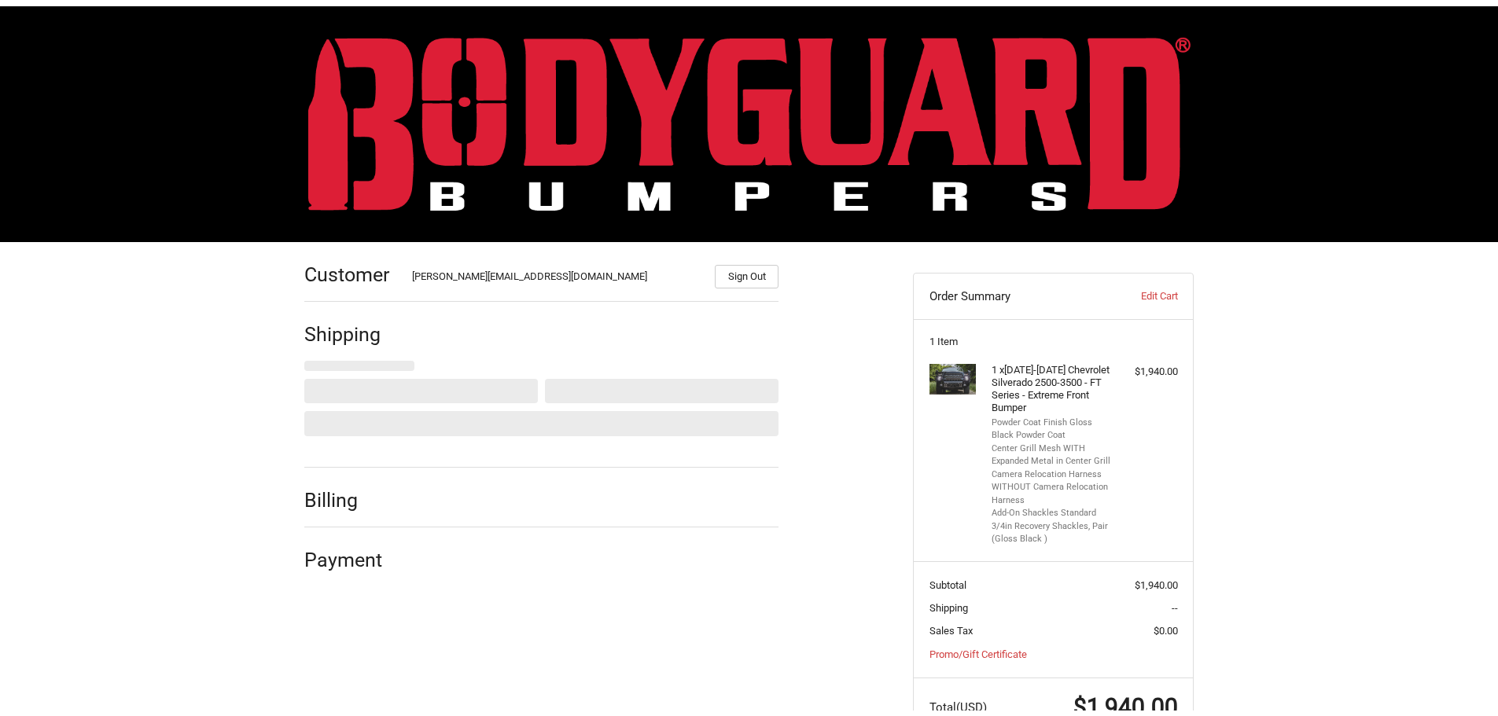
scroll to position [58, 0]
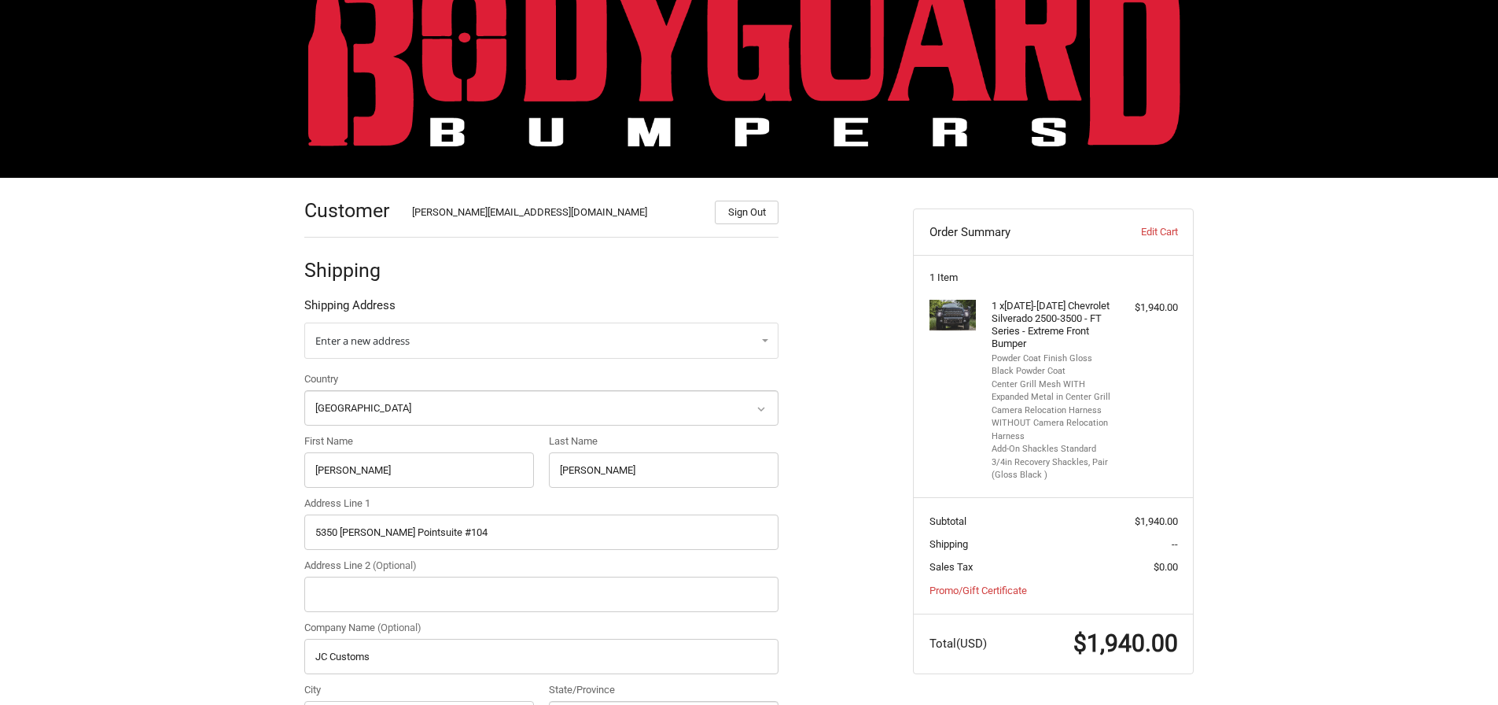
select select "FL"
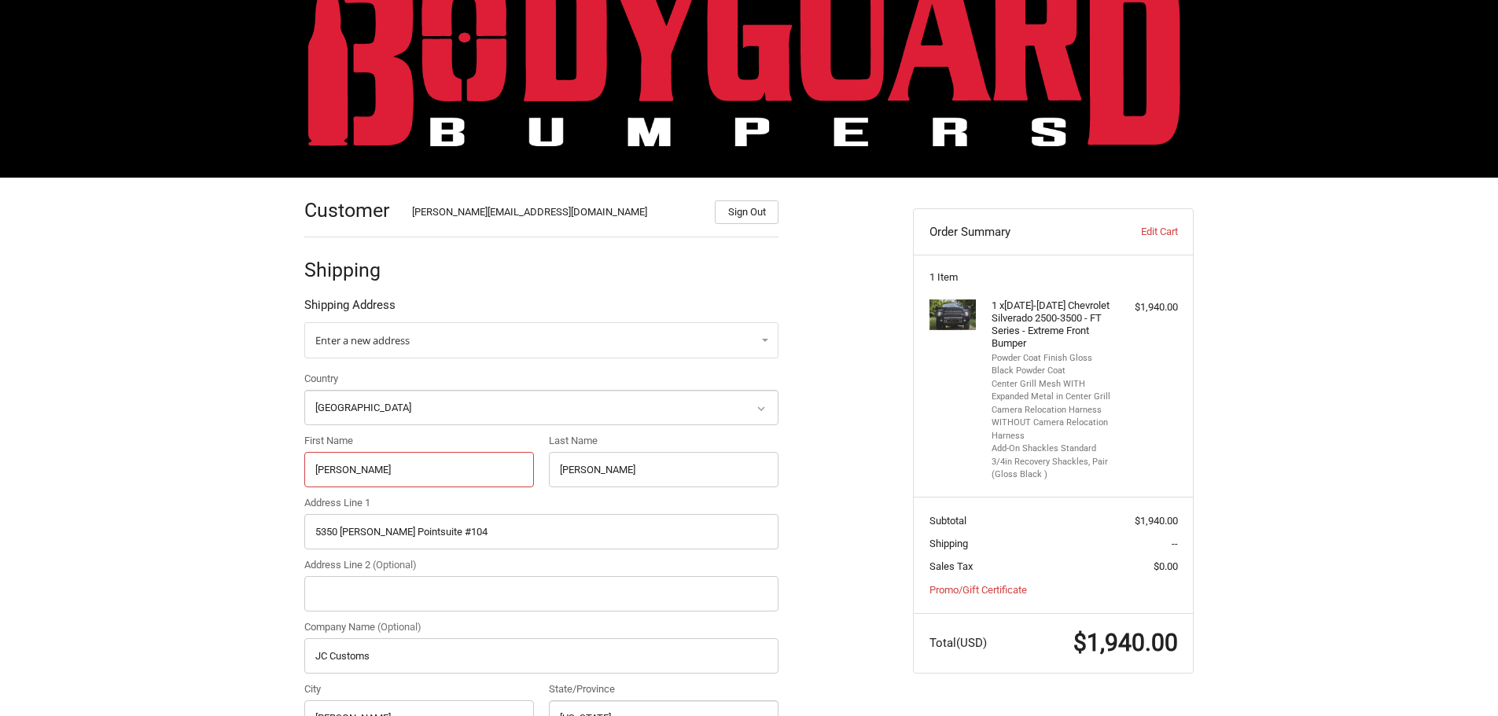
drag, startPoint x: 384, startPoint y: 467, endPoint x: 232, endPoint y: 465, distance: 151.8
type input "Blake"
type input "Preston"
drag, startPoint x: 462, startPoint y: 531, endPoint x: 278, endPoint y: 526, distance: 184.1
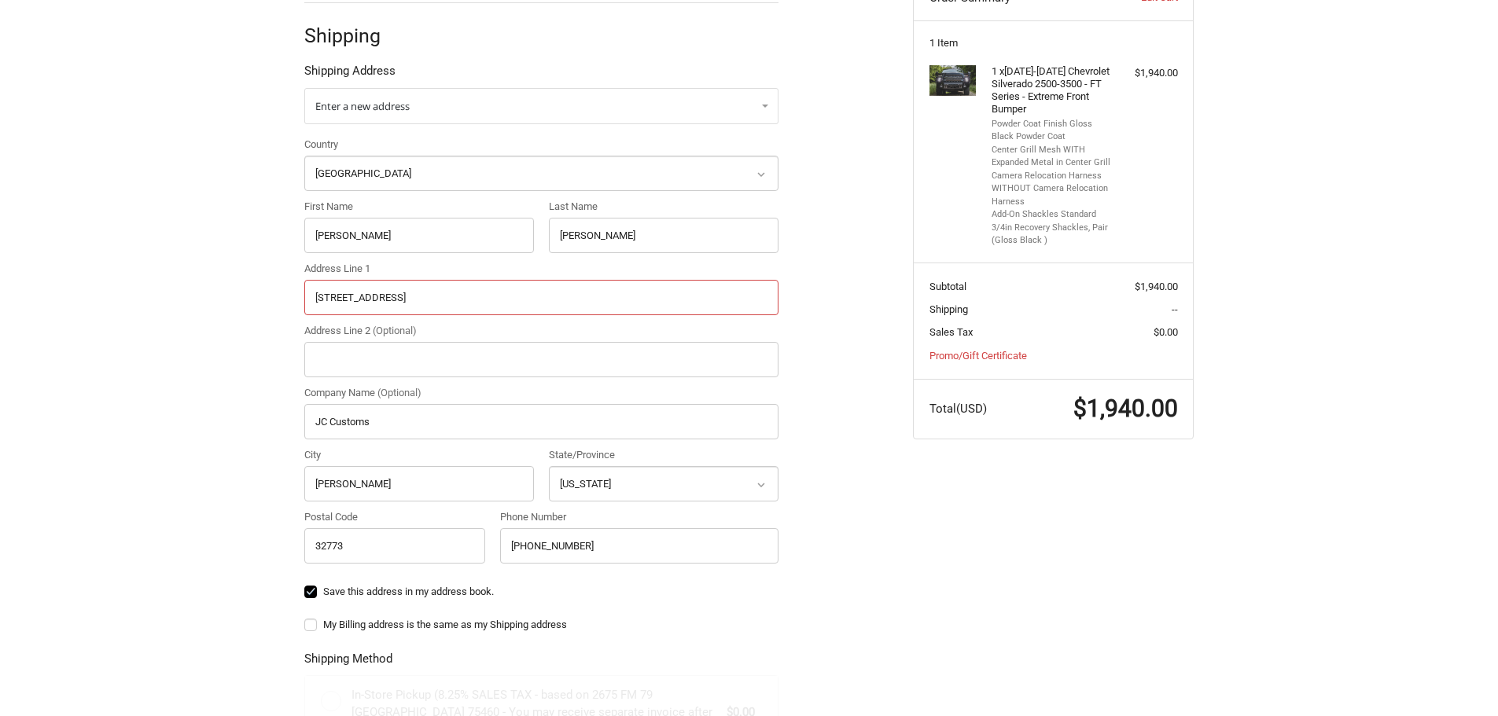
scroll to position [294, 0]
type input "3200 Us Hwy 77"
drag, startPoint x: 367, startPoint y: 480, endPoint x: 280, endPoint y: 477, distance: 87.3
click at [280, 477] on div "Customer CORY@BODYGUARDBUMPERS.COM Sign Out Shipping Shipping Address Enter a n…" at bounding box center [750, 535] width 944 height 1186
type input "Cortland"
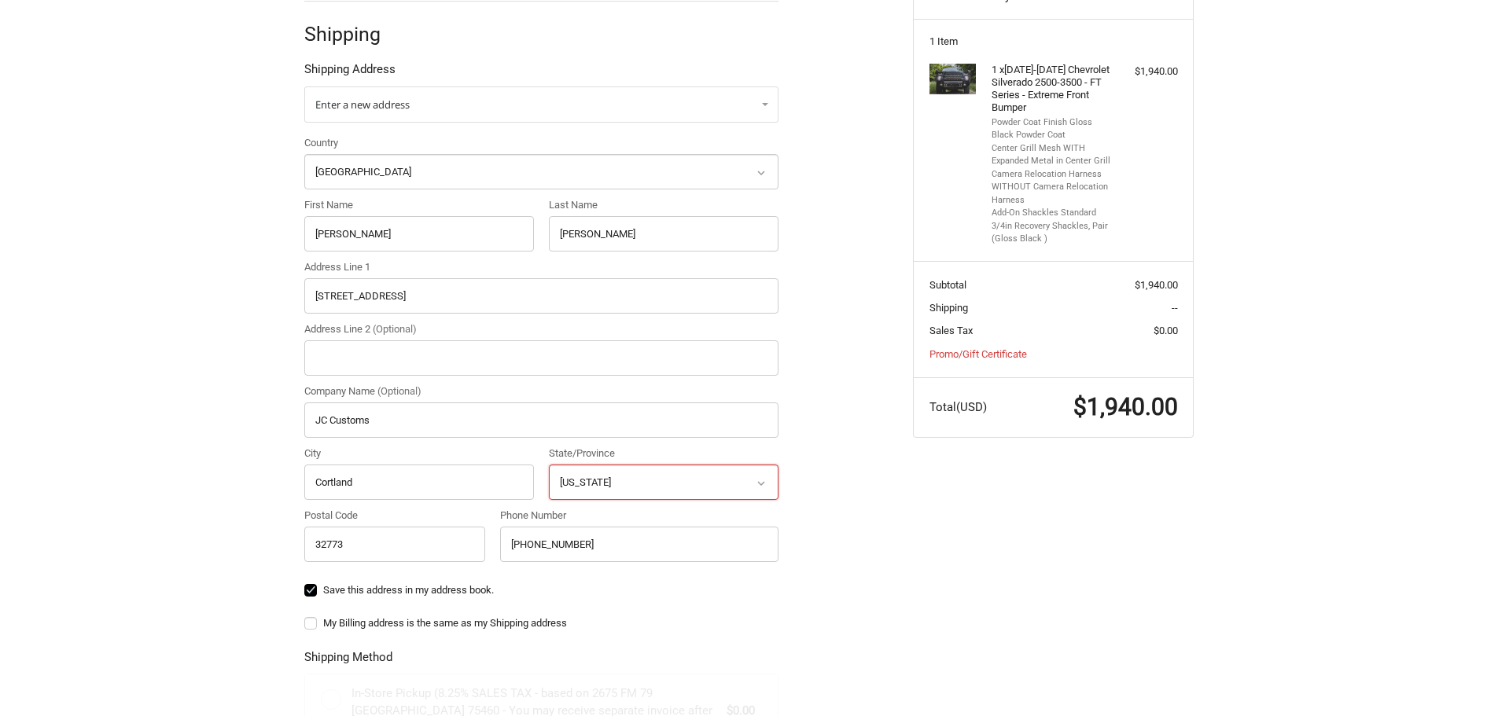
select select "NE"
type input "68331"
drag, startPoint x: 394, startPoint y: 420, endPoint x: 272, endPoint y: 418, distance: 121.9
click at [272, 418] on div "Customer CORY@BODYGUARDBUMPERS.COM Sign Out Shipping Shipping Address Enter a n…" at bounding box center [749, 535] width 1498 height 1186
type input "Tredz"
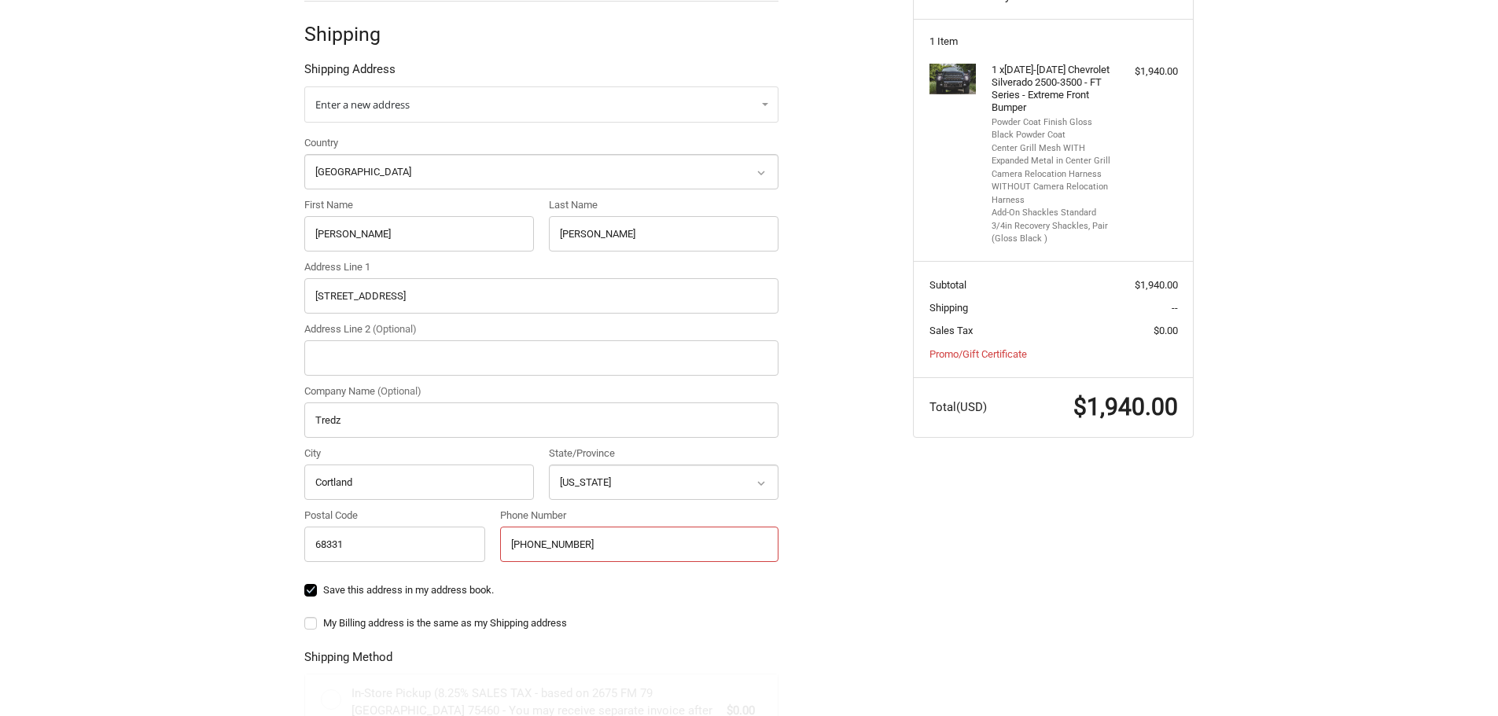
drag, startPoint x: 598, startPoint y: 547, endPoint x: 476, endPoint y: 539, distance: 122.9
click at [476, 539] on div "Country Select a country Afghanistan Åland Islands Albania Algeria American Sam…" at bounding box center [541, 352] width 490 height 435
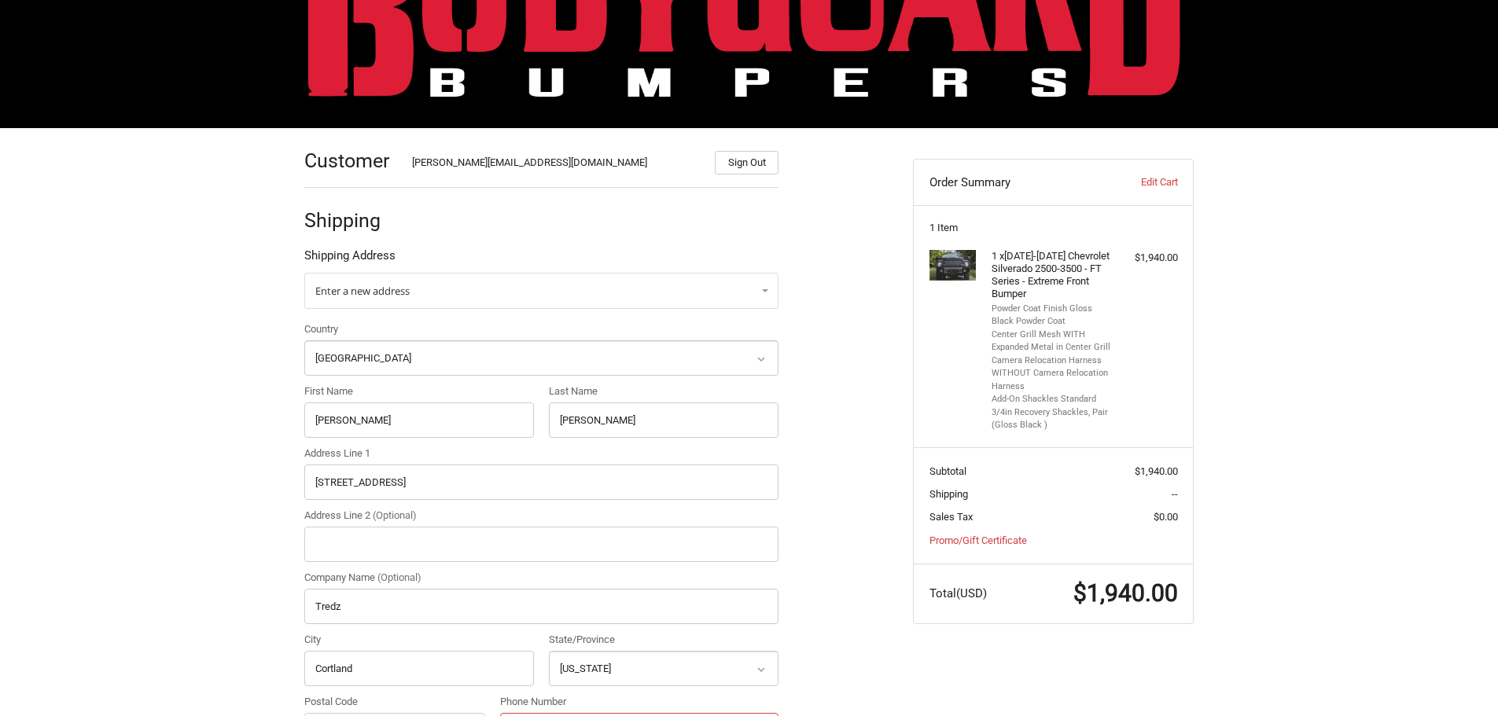
scroll to position [0, 0]
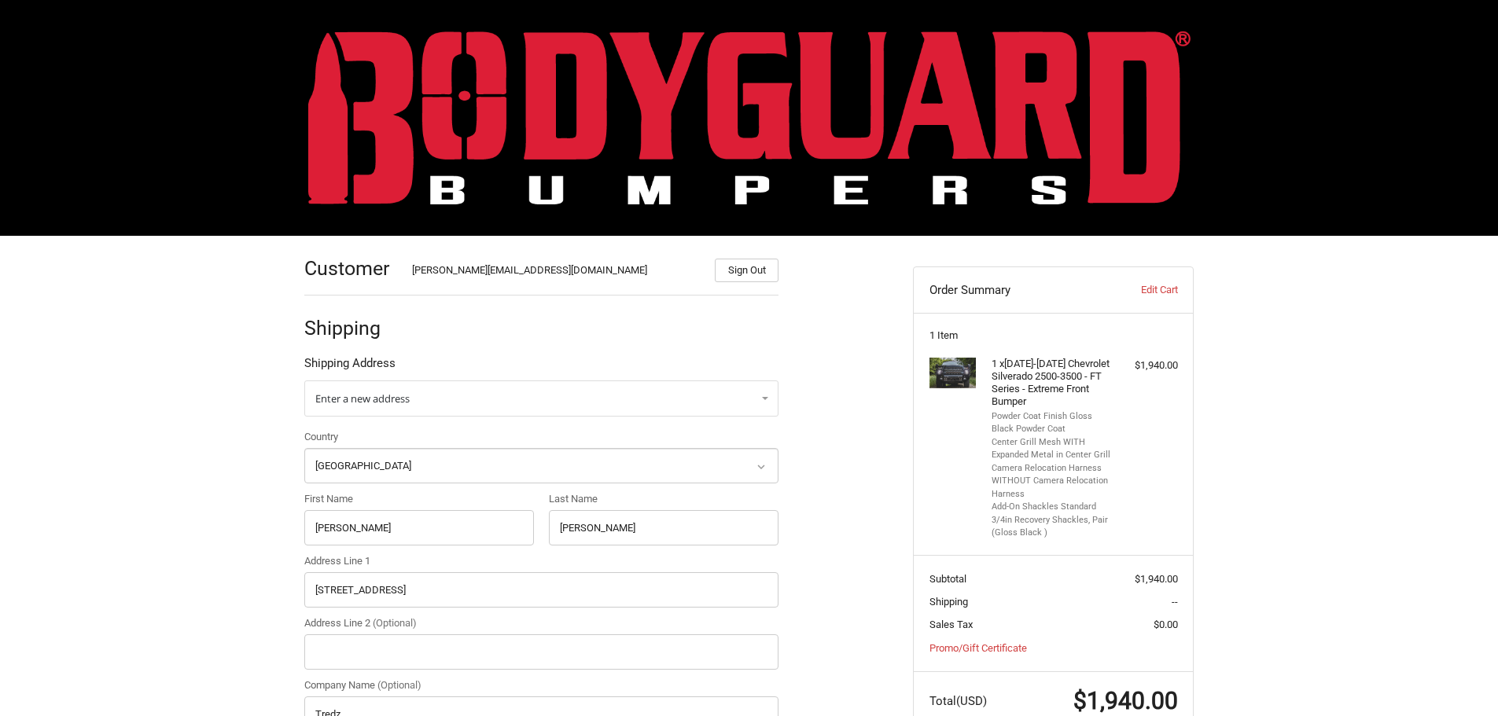
type input "402-480-2299"
click at [385, 74] on img at bounding box center [749, 118] width 882 height 174
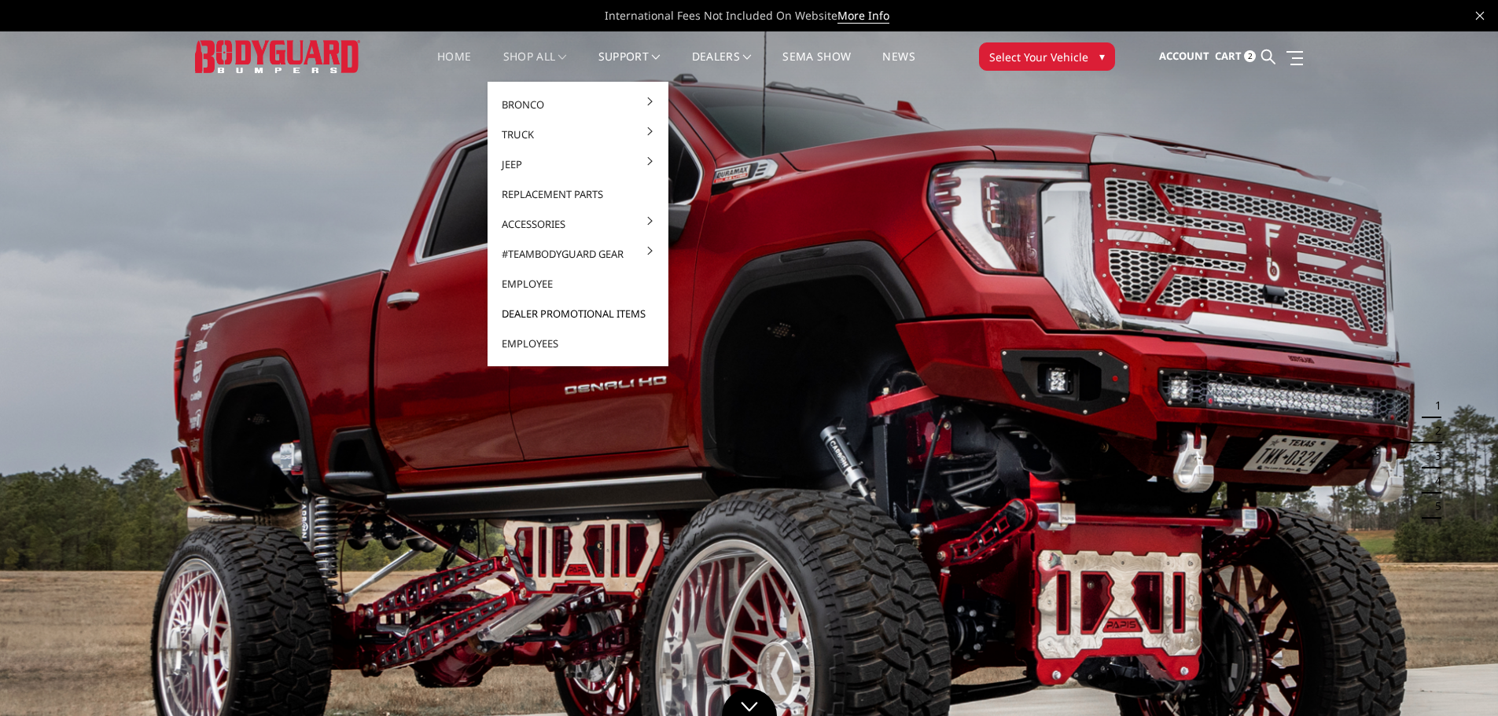
click at [522, 307] on link "Dealer Promotional Items" at bounding box center [578, 314] width 168 height 30
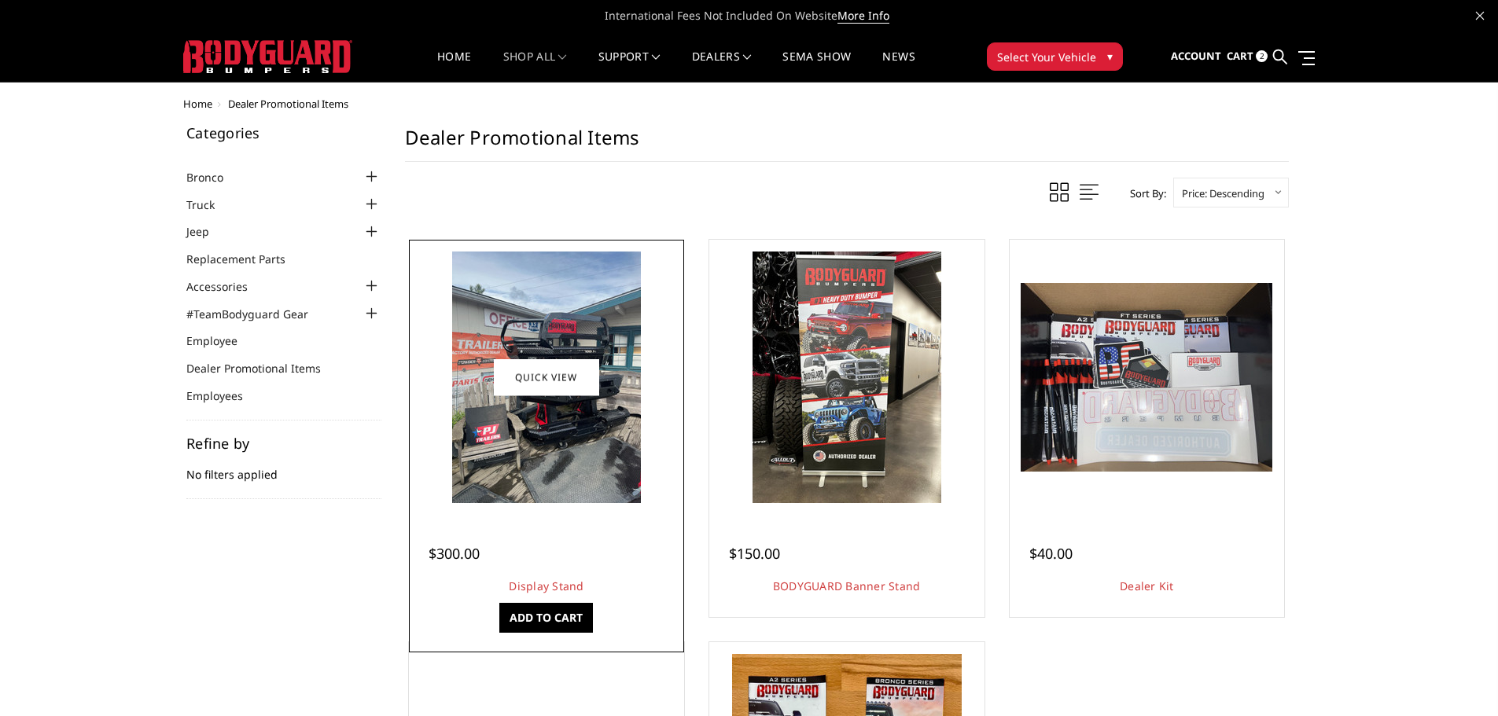
click at [550, 448] on img at bounding box center [546, 378] width 189 height 252
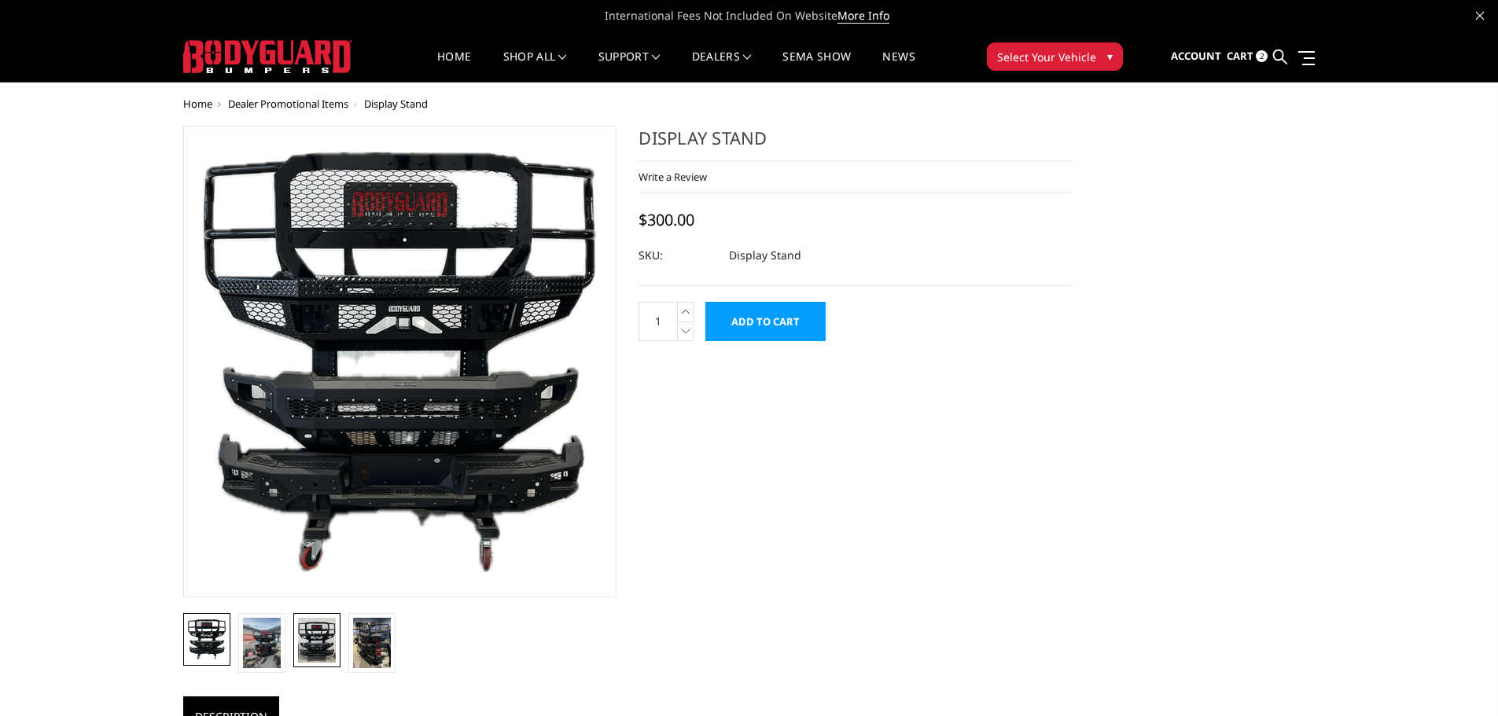
click at [329, 637] on img at bounding box center [317, 640] width 38 height 45
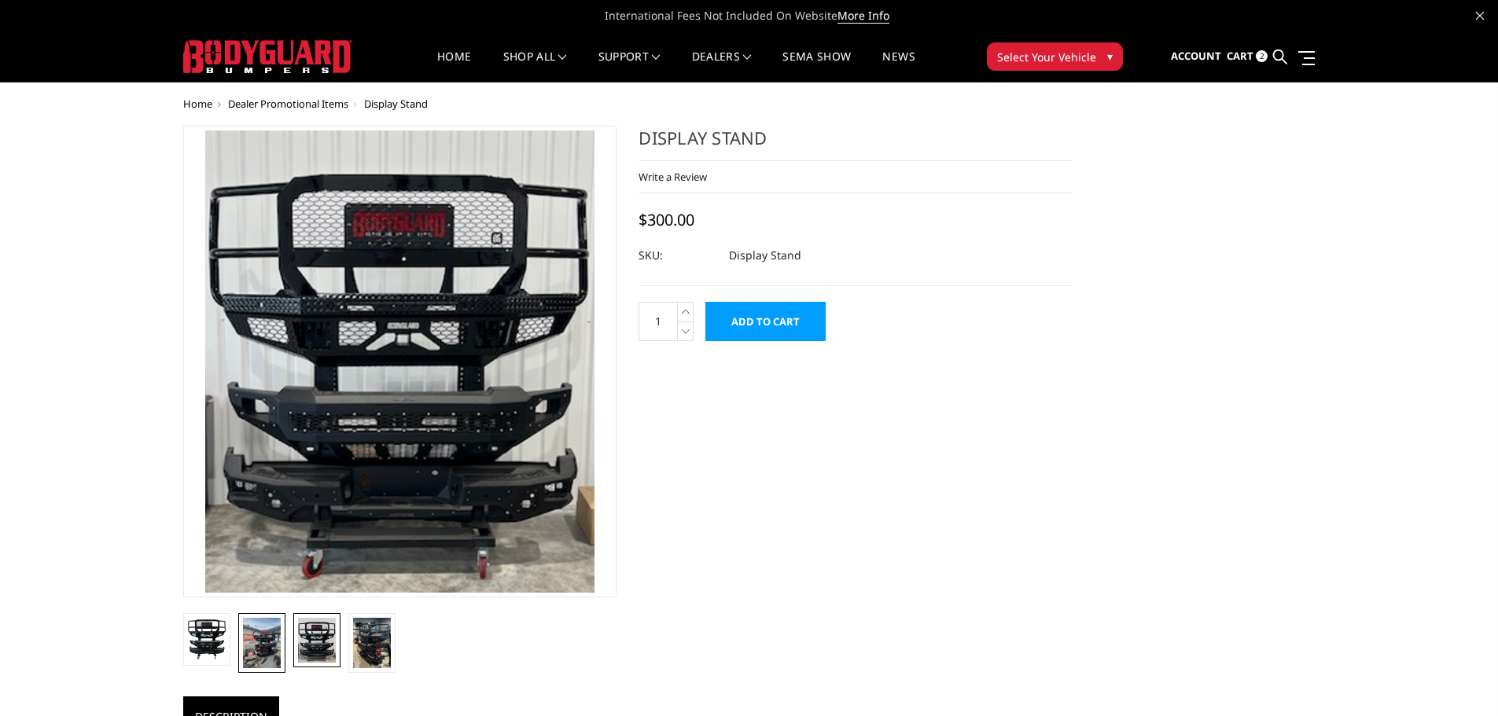
click at [267, 646] on img at bounding box center [262, 643] width 38 height 50
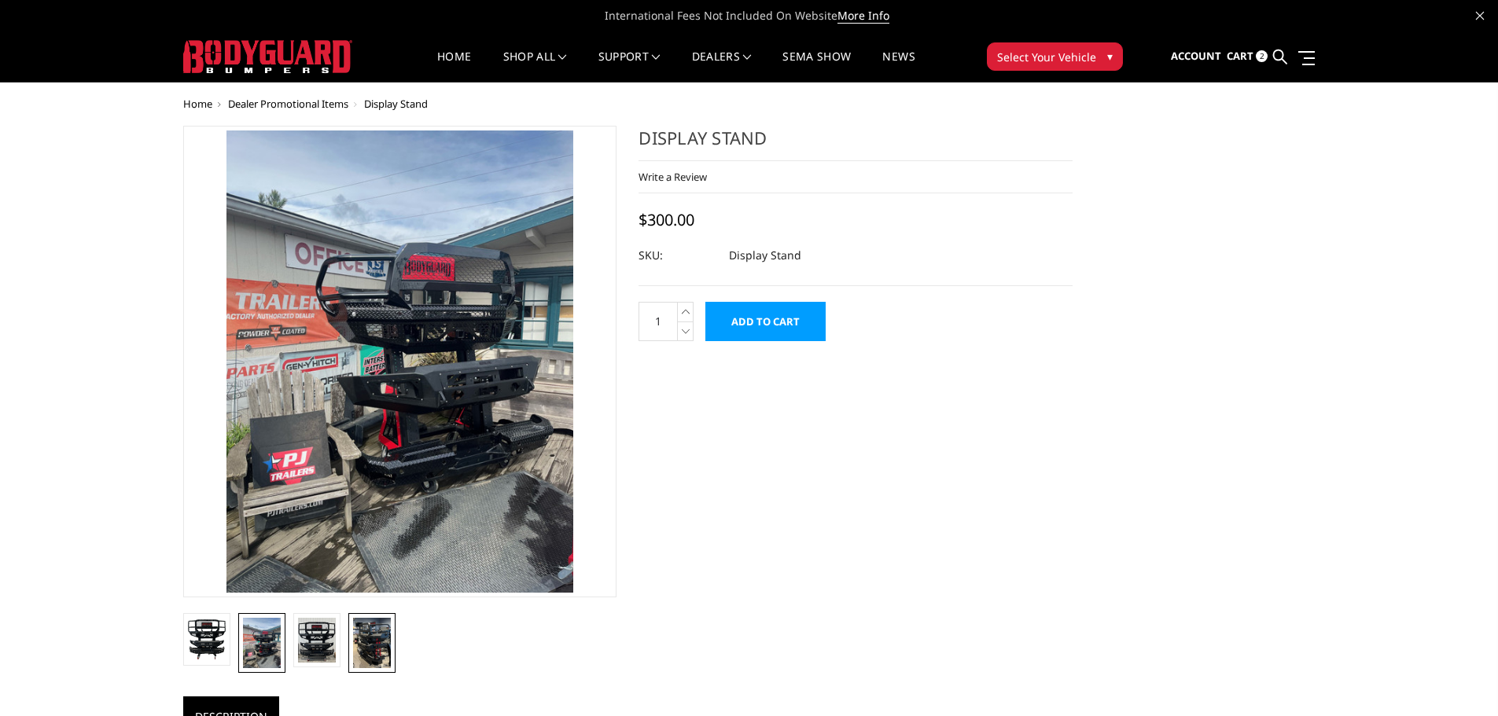
click at [378, 647] on img at bounding box center [372, 643] width 38 height 50
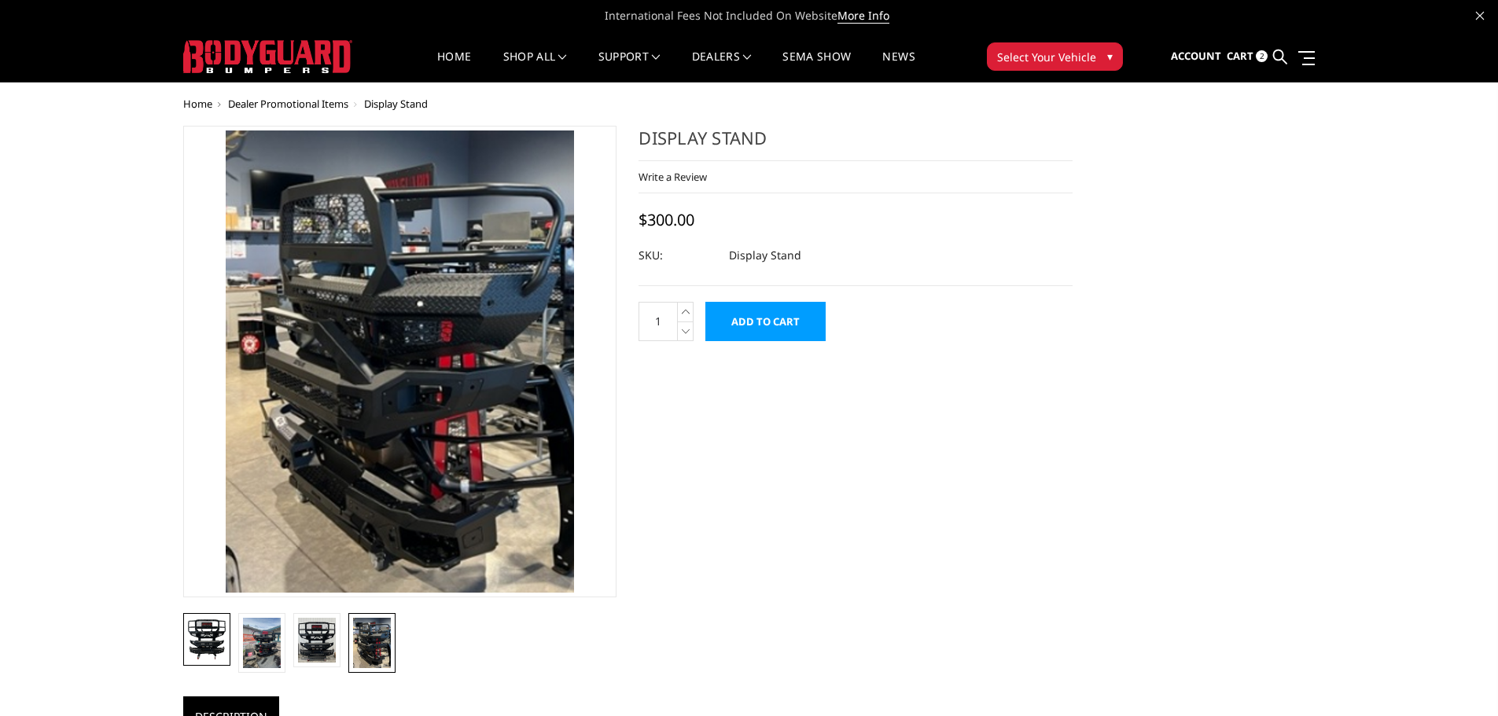
click at [198, 645] on img at bounding box center [207, 640] width 38 height 41
